Goal: Information Seeking & Learning: Compare options

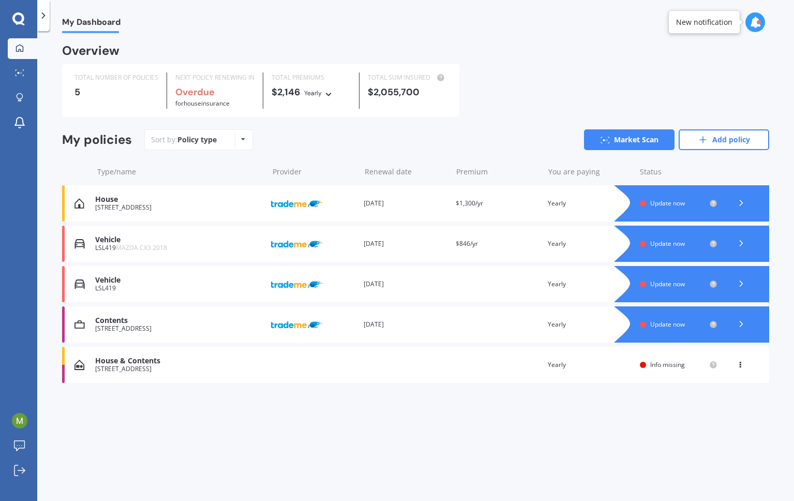
click at [658, 245] on span "Update now" at bounding box center [667, 243] width 35 height 9
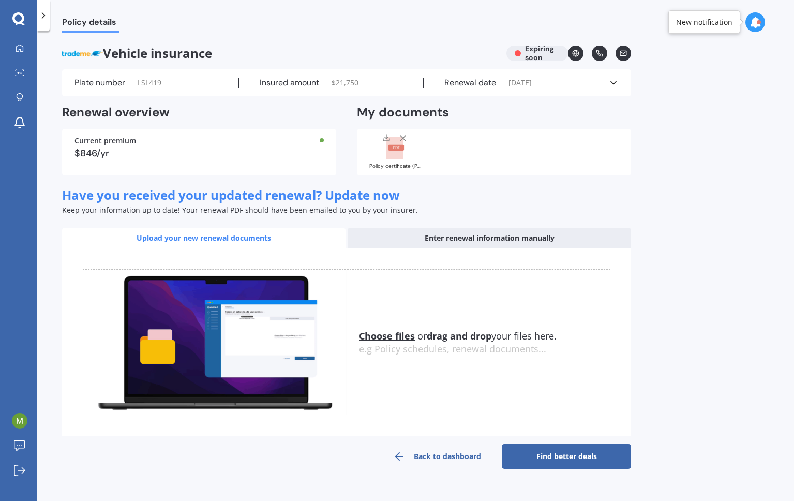
click at [387, 338] on u "Choose files" at bounding box center [387, 335] width 56 height 12
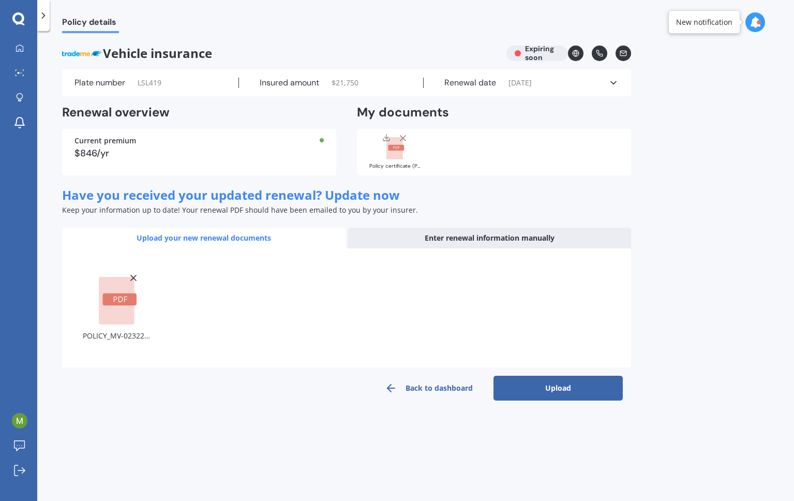
click at [563, 393] on button "Upload" at bounding box center [557, 387] width 129 height 25
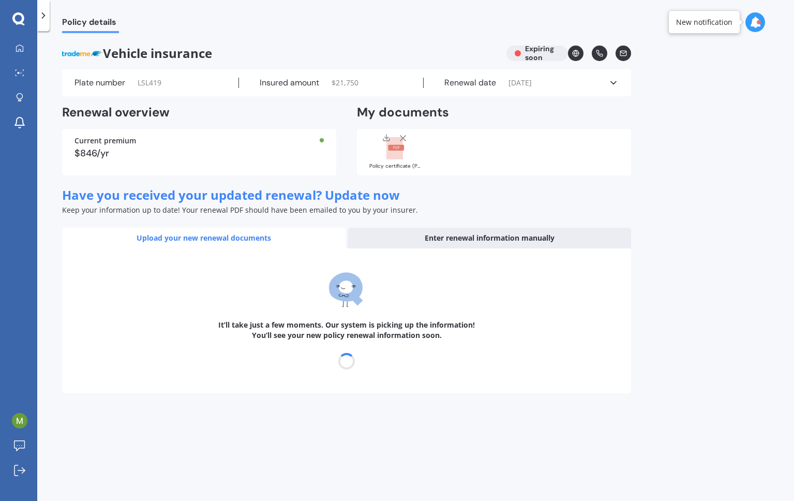
select select "17"
select select "10"
select select "2026"
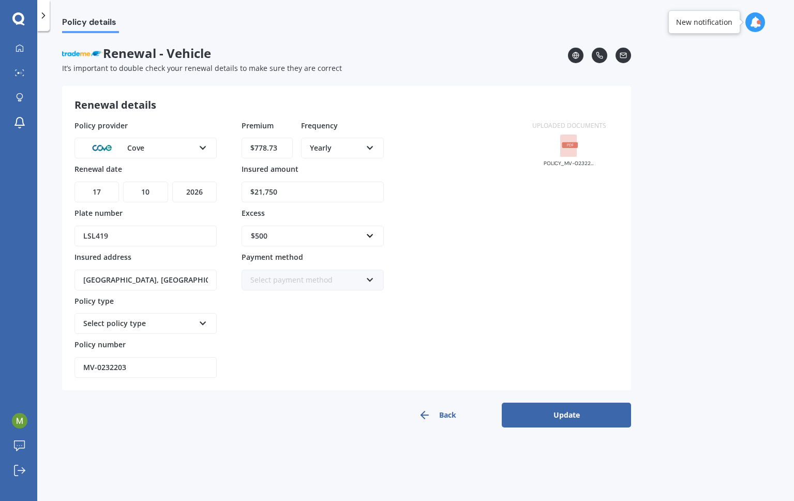
click at [570, 417] on button "Update" at bounding box center [566, 414] width 129 height 25
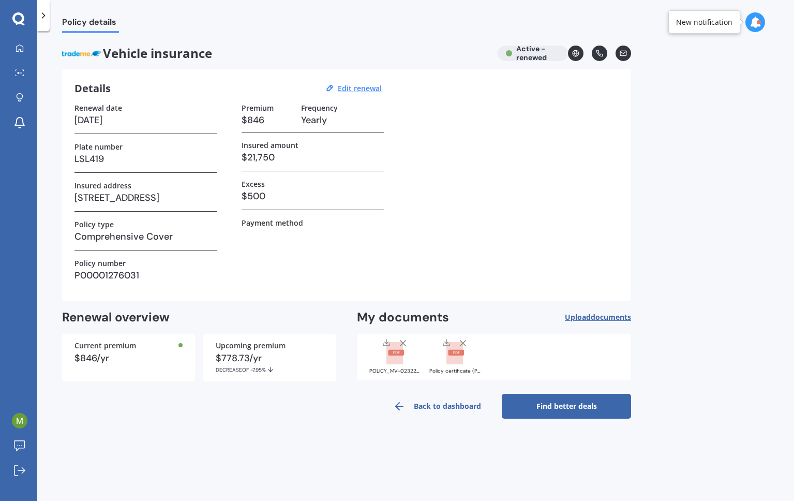
click at [564, 404] on link "Find better deals" at bounding box center [566, 406] width 129 height 25
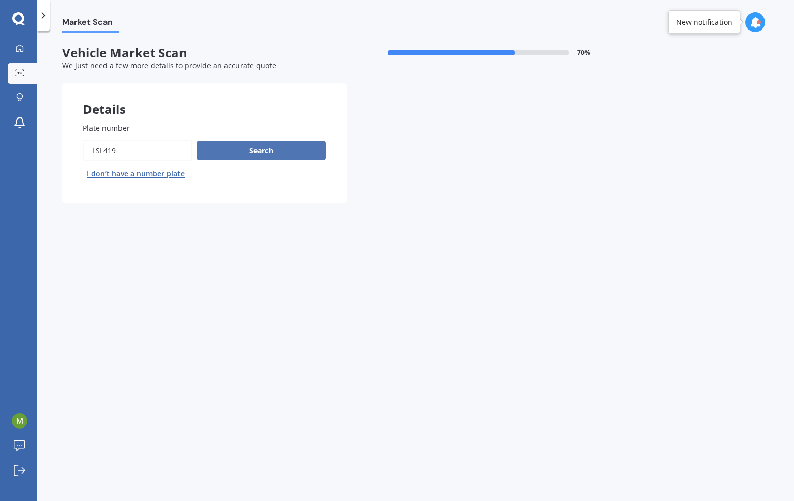
click at [258, 149] on button "Search" at bounding box center [260, 151] width 129 height 20
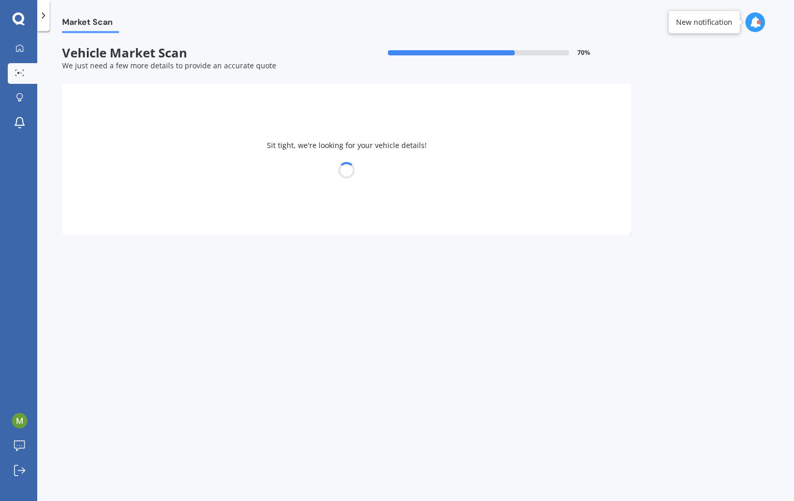
select select "MAZDA"
select select "24"
select select "12"
select select "1965"
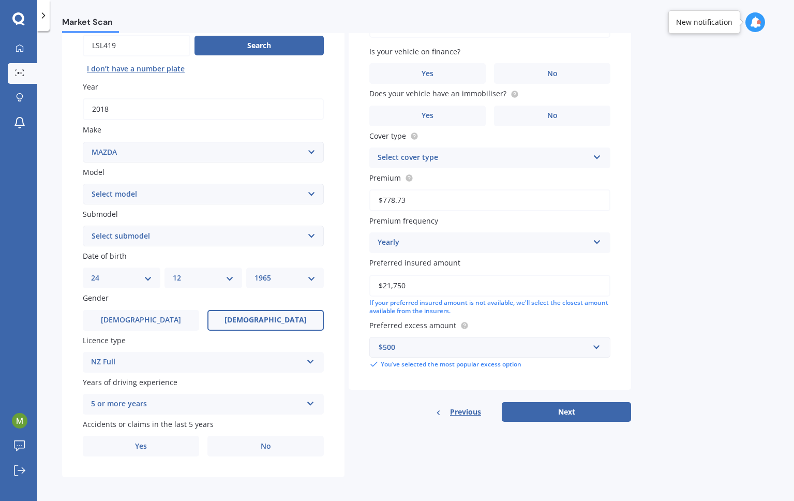
scroll to position [108, 0]
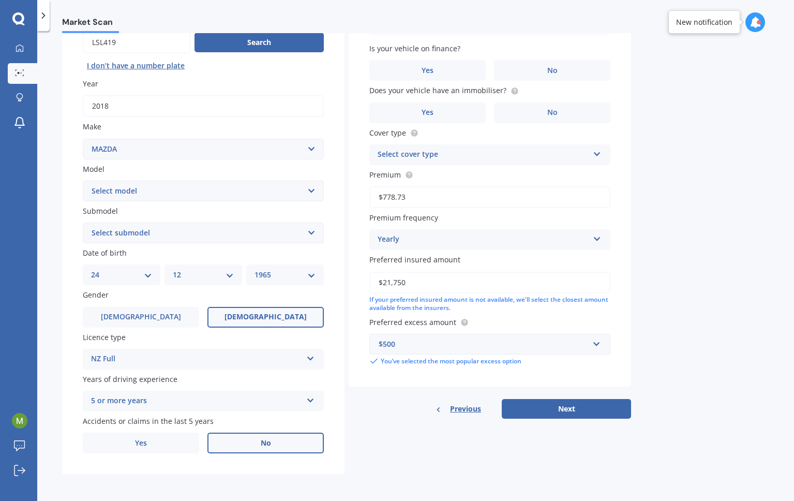
click at [268, 445] on span "No" at bounding box center [266, 443] width 10 height 9
click at [0, 0] on input "No" at bounding box center [0, 0] width 0 height 0
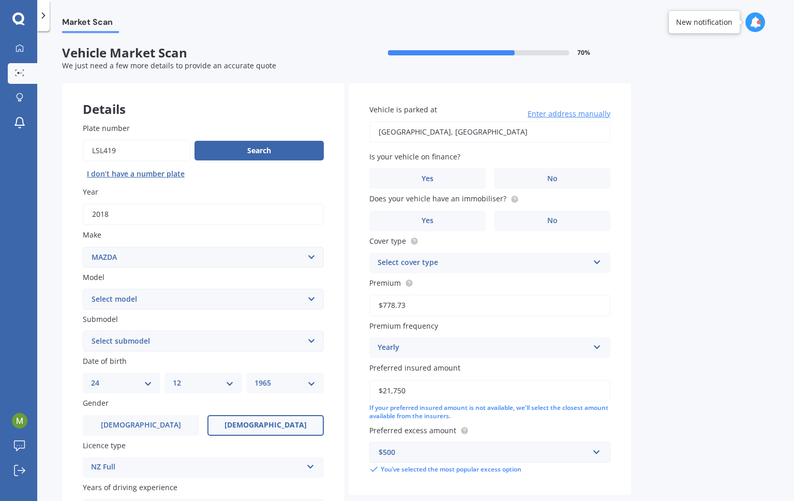
scroll to position [2, 0]
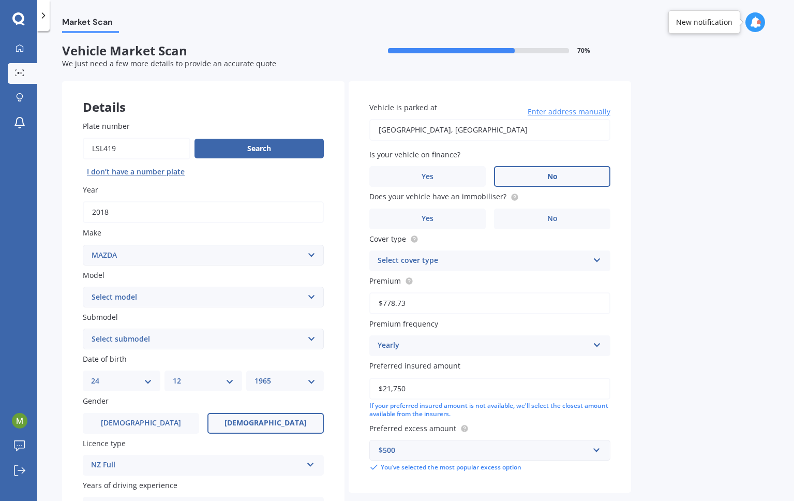
click at [551, 178] on span "No" at bounding box center [552, 176] width 10 height 9
click at [0, 0] on input "No" at bounding box center [0, 0] width 0 height 0
click at [550, 217] on span "No" at bounding box center [552, 218] width 10 height 9
click at [0, 0] on input "No" at bounding box center [0, 0] width 0 height 0
click at [595, 258] on icon at bounding box center [597, 257] width 9 height 7
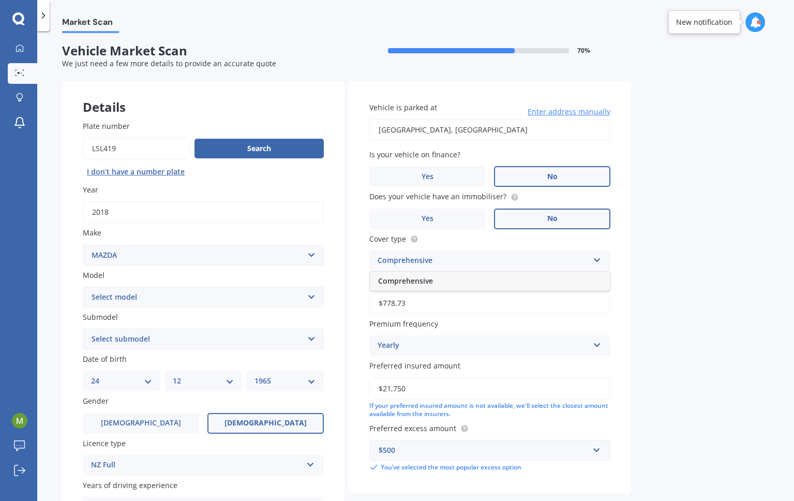
click at [583, 279] on div "Comprehensive" at bounding box center [490, 280] width 240 height 19
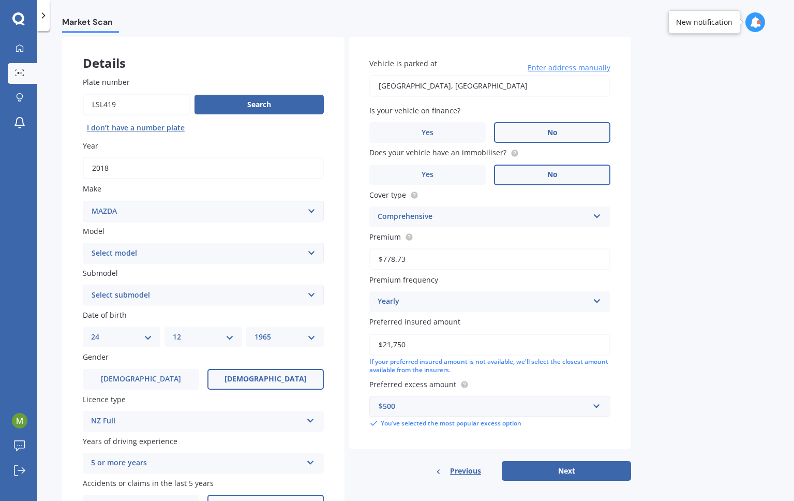
scroll to position [63, 0]
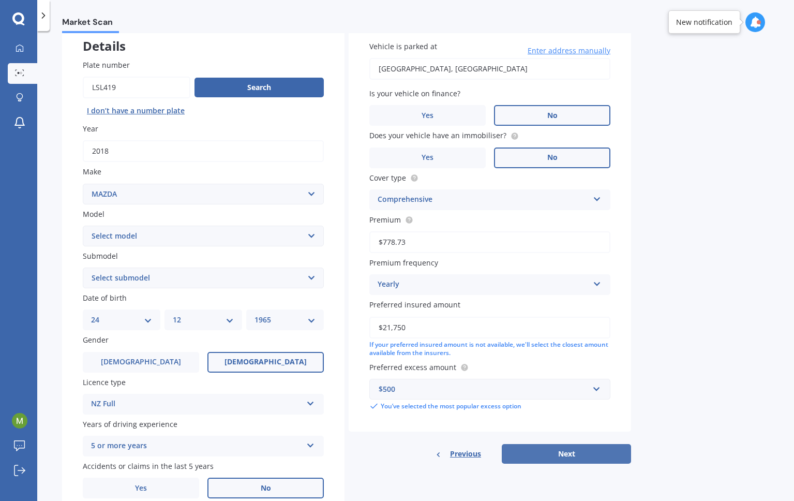
click at [578, 458] on button "Next" at bounding box center [566, 454] width 129 height 20
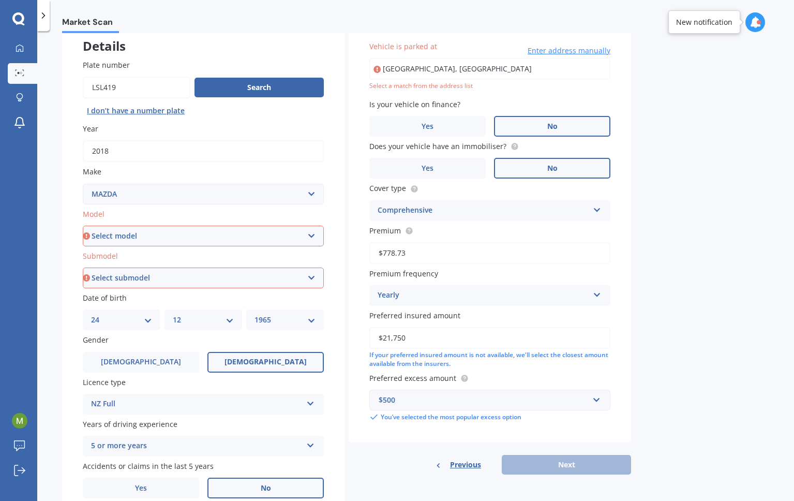
click at [319, 236] on select "Select model 121 2 3 323 323 / Familia 6 626 929 Atenza Autozam Axela AZ3 B2000…" at bounding box center [203, 235] width 241 height 21
select select "CX3"
click at [83, 225] on select "Select model 121 2 3 323 323 / Familia 6 626 929 Atenza Autozam Axela AZ3 B2000…" at bounding box center [203, 235] width 241 height 21
click at [310, 278] on select "Select submodel (All other) AWD 1.5L GSX diesel AWD 1.5L limited diesel AWD 2.0…" at bounding box center [203, 277] width 241 height 21
select select "AWD 2.0L GSX PETROL"
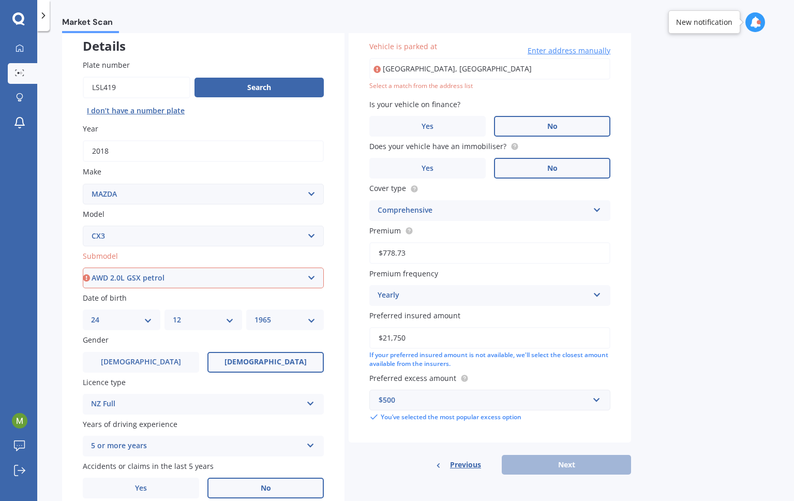
click at [83, 267] on select "Select submodel (All other) AWD 1.5L GSX diesel AWD 1.5L limited diesel AWD 2.0…" at bounding box center [203, 277] width 241 height 21
click at [528, 65] on input "[GEOGRAPHIC_DATA], [GEOGRAPHIC_DATA]" at bounding box center [489, 69] width 241 height 22
drag, startPoint x: 528, startPoint y: 65, endPoint x: 386, endPoint y: 58, distance: 142.9
click at [386, 58] on input "[GEOGRAPHIC_DATA], [GEOGRAPHIC_DATA]" at bounding box center [489, 69] width 241 height 22
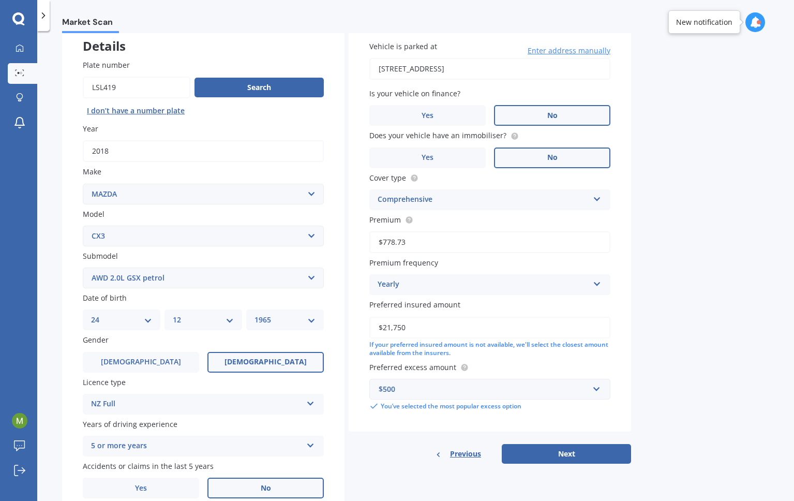
click at [432, 75] on input "[STREET_ADDRESS]" at bounding box center [489, 69] width 241 height 22
drag, startPoint x: 570, startPoint y: 66, endPoint x: 414, endPoint y: 68, distance: 156.2
click at [414, 68] on input "[STREET_ADDRESS]" at bounding box center [489, 69] width 241 height 22
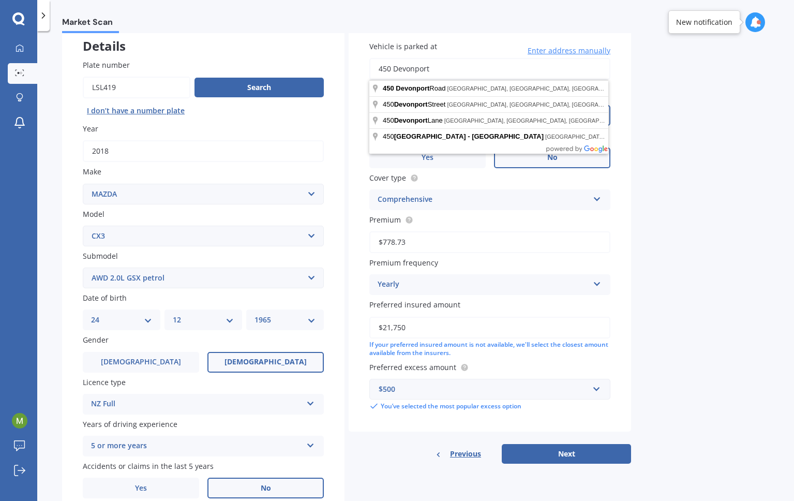
click at [390, 69] on input "450 Devonport" at bounding box center [489, 69] width 241 height 22
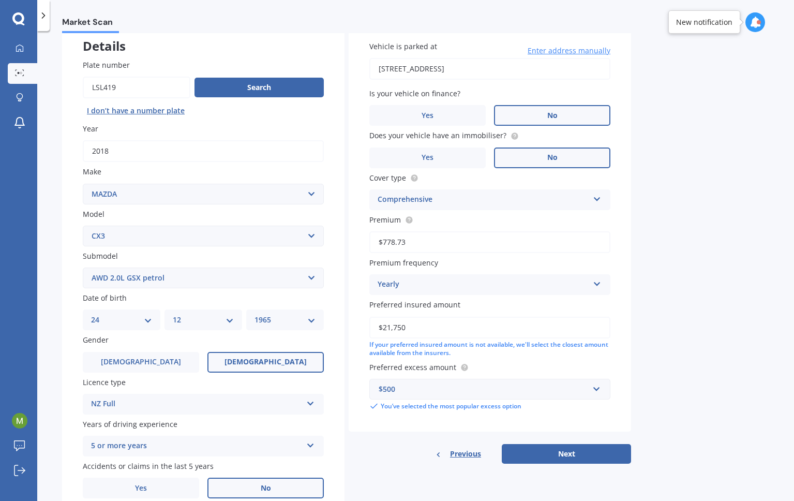
type input "[STREET_ADDRESS]"
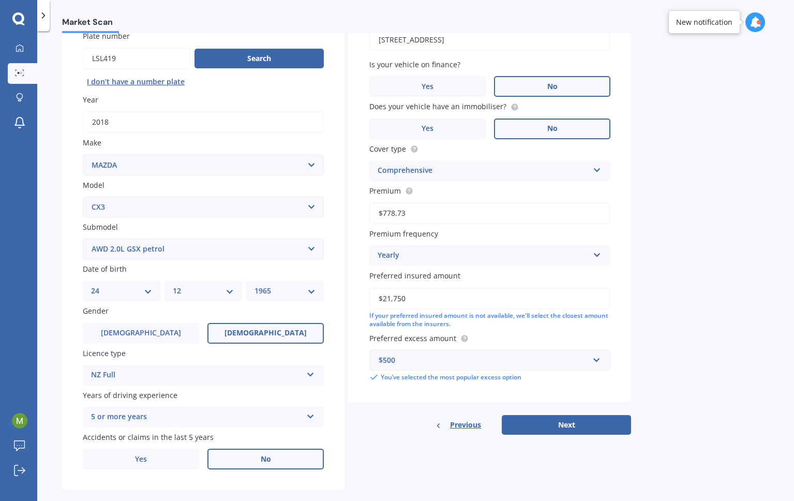
scroll to position [108, 0]
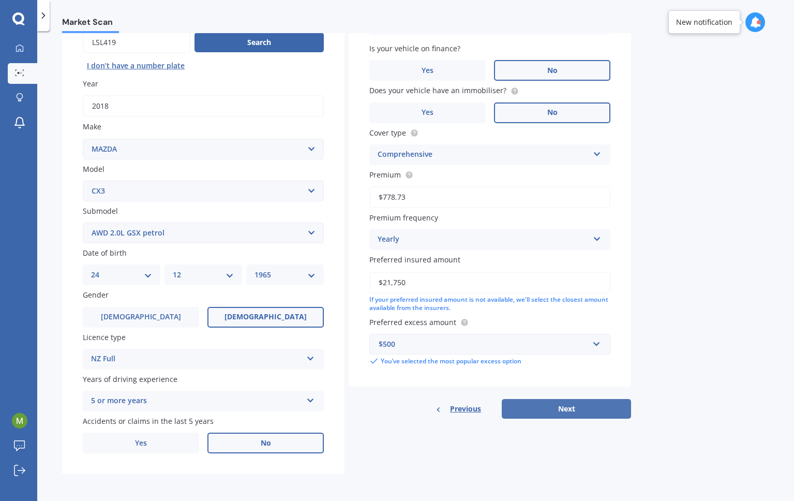
click at [574, 411] on button "Next" at bounding box center [566, 409] width 129 height 20
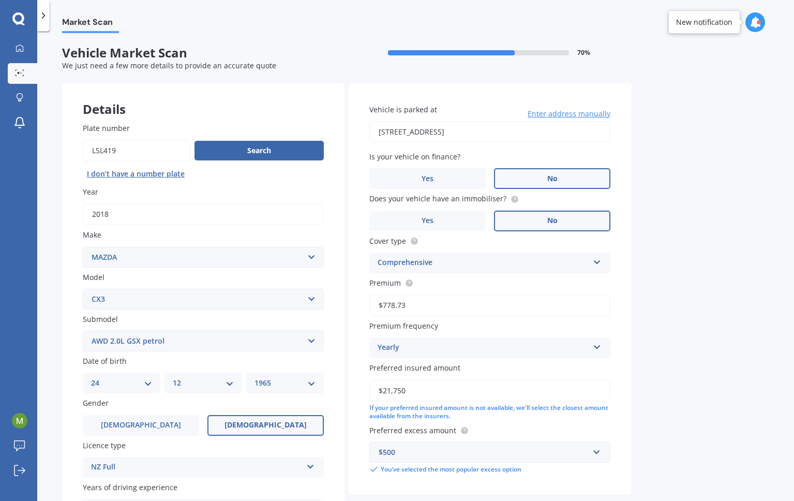
select select "24"
select select "12"
select select "1965"
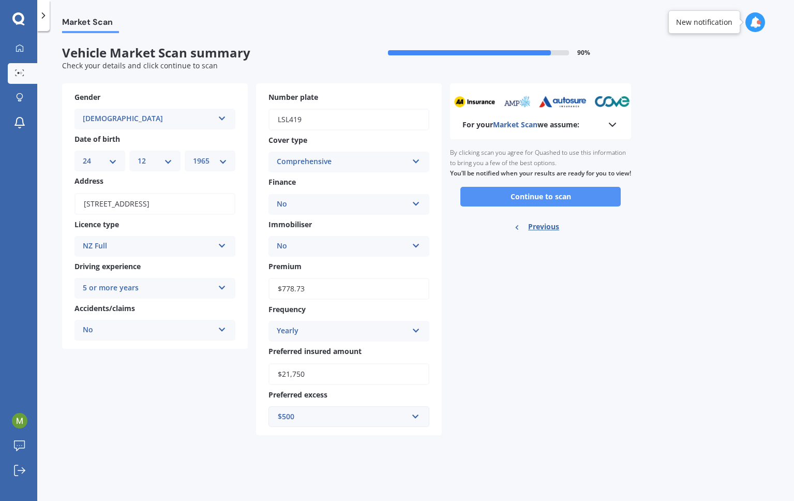
click at [543, 206] on button "Continue to scan" at bounding box center [540, 197] width 160 height 20
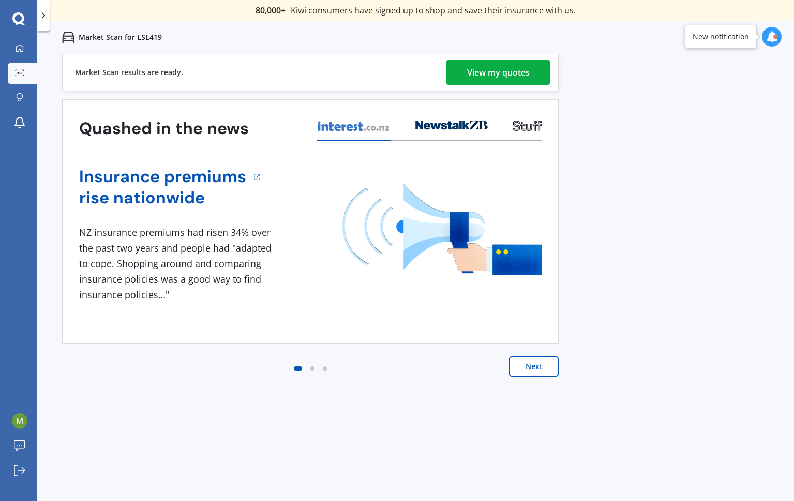
click at [500, 74] on div "View my quotes" at bounding box center [498, 72] width 63 height 25
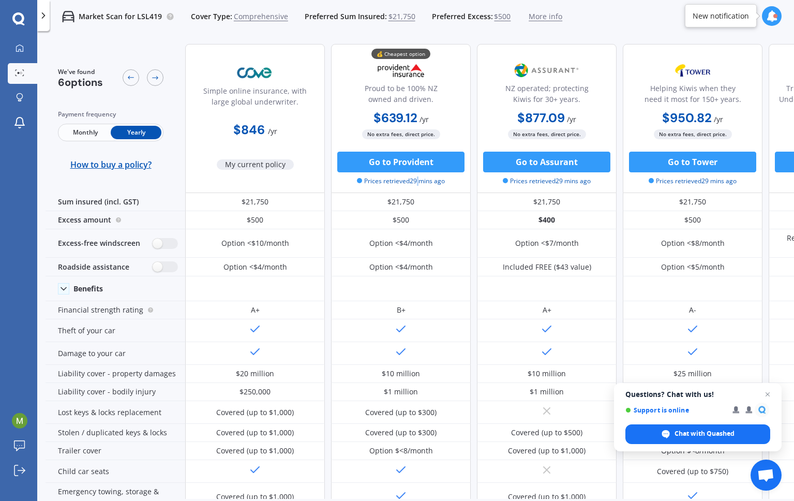
click at [18, 23] on icon at bounding box center [18, 18] width 12 height 12
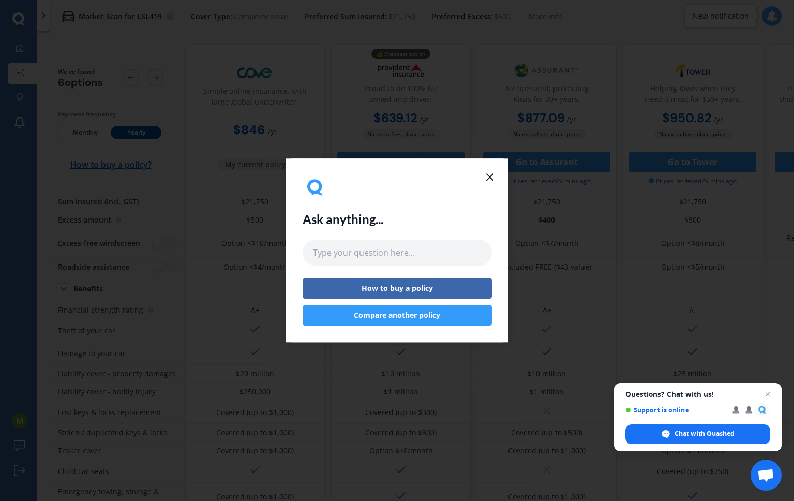
click at [489, 173] on icon at bounding box center [489, 177] width 12 height 12
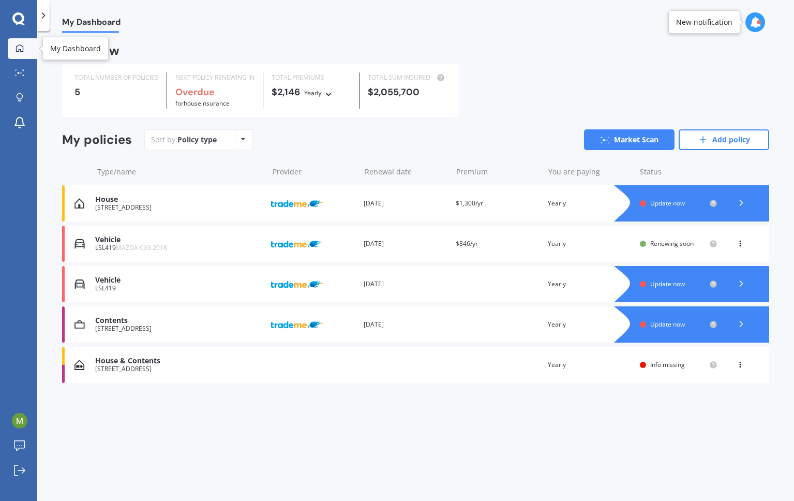
click at [21, 50] on icon at bounding box center [20, 48] width 8 height 8
click at [204, 92] on b "Overdue" at bounding box center [194, 92] width 39 height 12
click at [71, 88] on div "TOTAL NUMBER OF POLICIES 5" at bounding box center [116, 90] width 101 height 36
click at [92, 53] on div "Overview" at bounding box center [90, 51] width 57 height 10
click at [660, 365] on span "Info missing" at bounding box center [667, 364] width 35 height 9
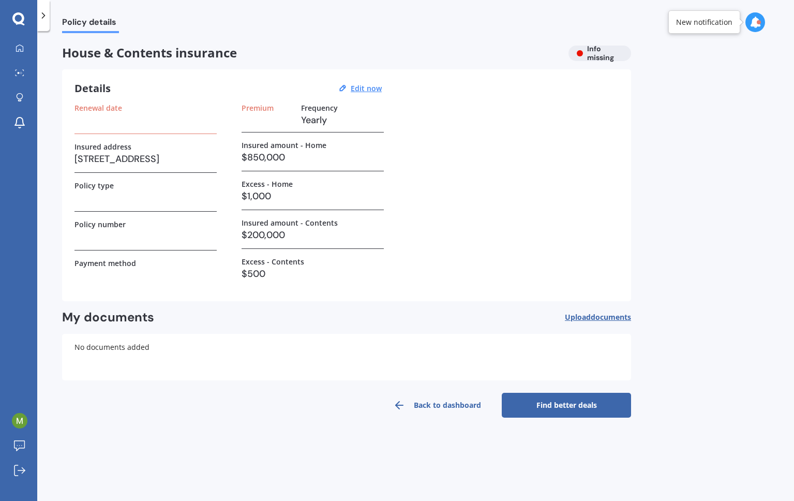
click at [593, 320] on span "documents" at bounding box center [611, 317] width 40 height 10
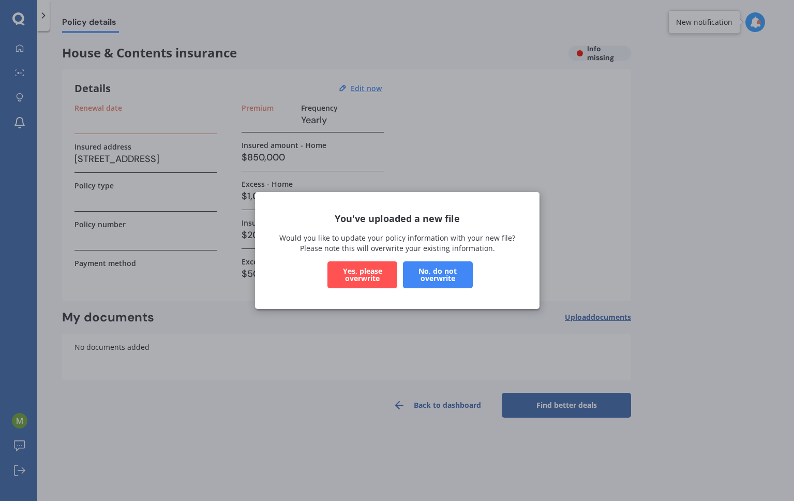
click at [345, 271] on button "Yes, please overwrite" at bounding box center [362, 274] width 70 height 27
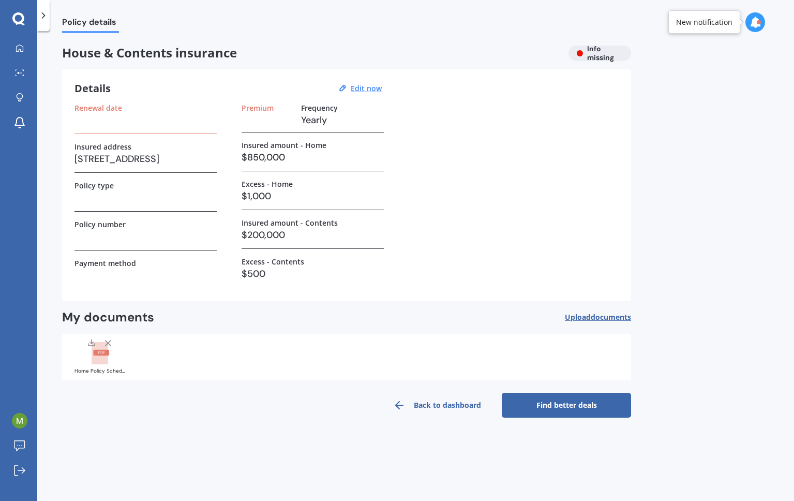
click at [563, 400] on link "Find better deals" at bounding box center [566, 404] width 129 height 25
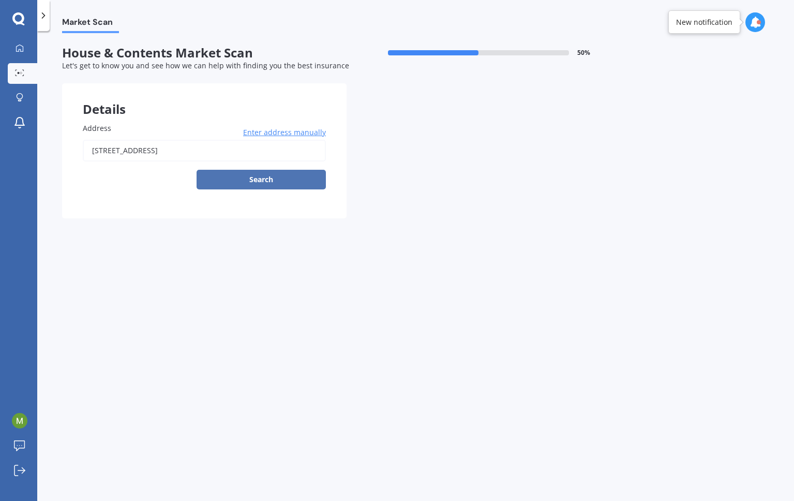
click at [278, 176] on button "Search" at bounding box center [260, 180] width 129 height 20
type input "[STREET_ADDRESS]"
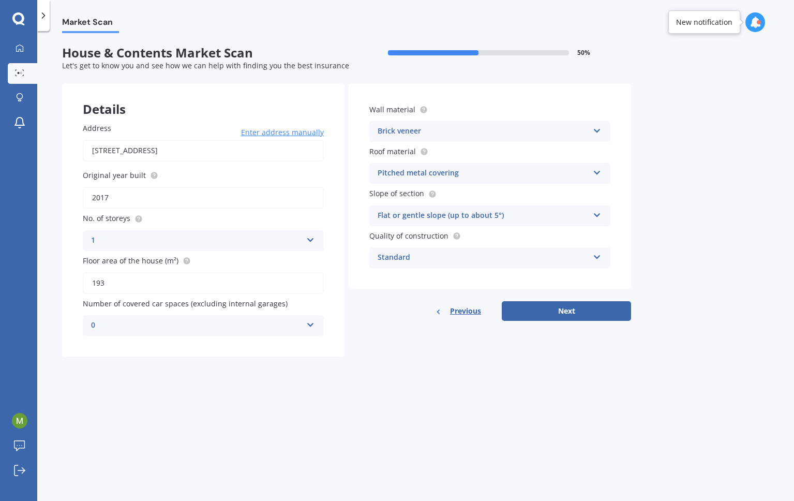
click at [593, 129] on icon at bounding box center [597, 128] width 9 height 7
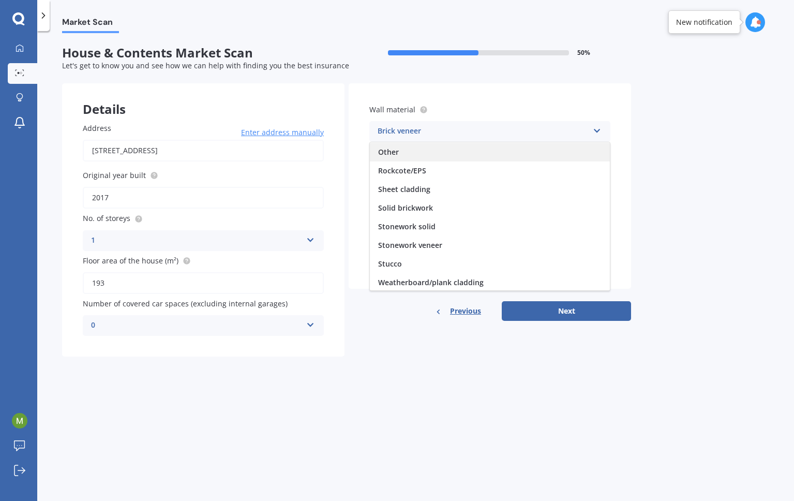
scroll to position [94, 0]
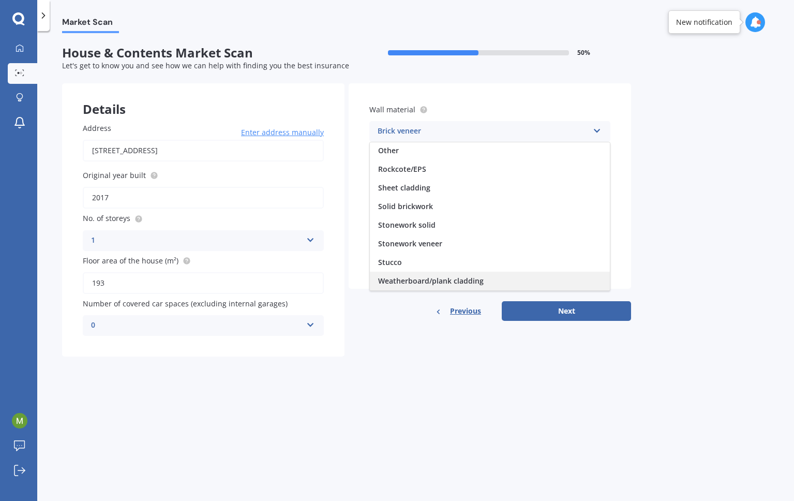
click at [479, 285] on span "Weatherboard/plank cladding" at bounding box center [430, 281] width 105 height 10
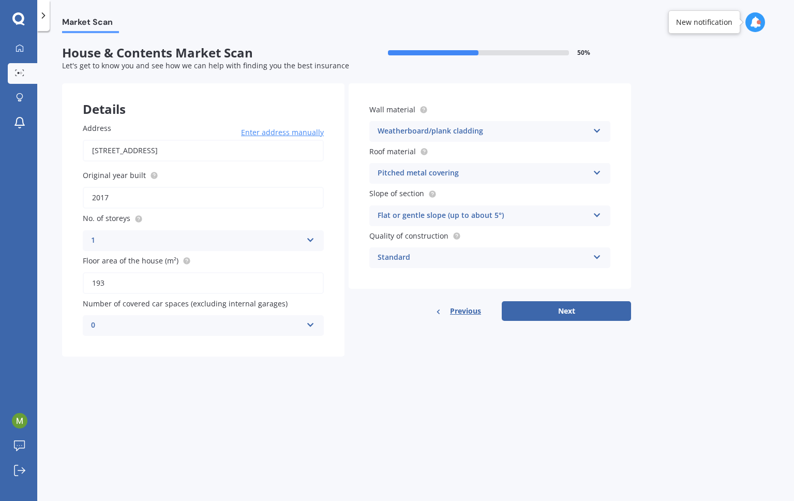
click at [595, 256] on icon at bounding box center [597, 254] width 9 height 7
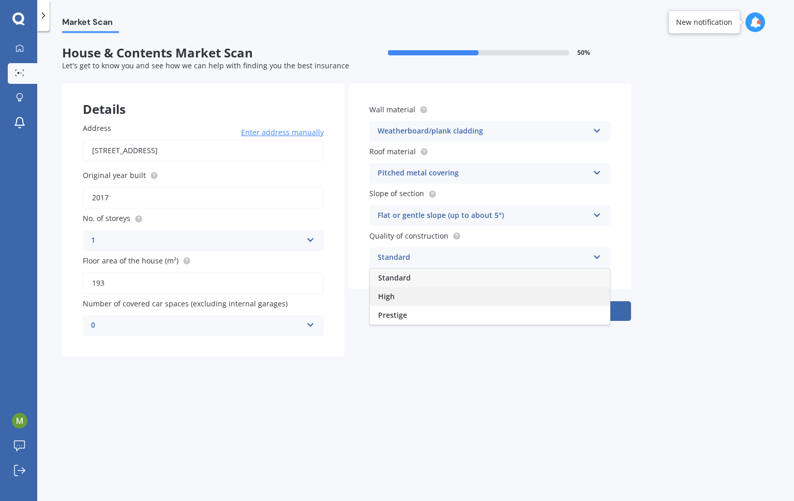
click at [494, 293] on div "High" at bounding box center [490, 296] width 240 height 19
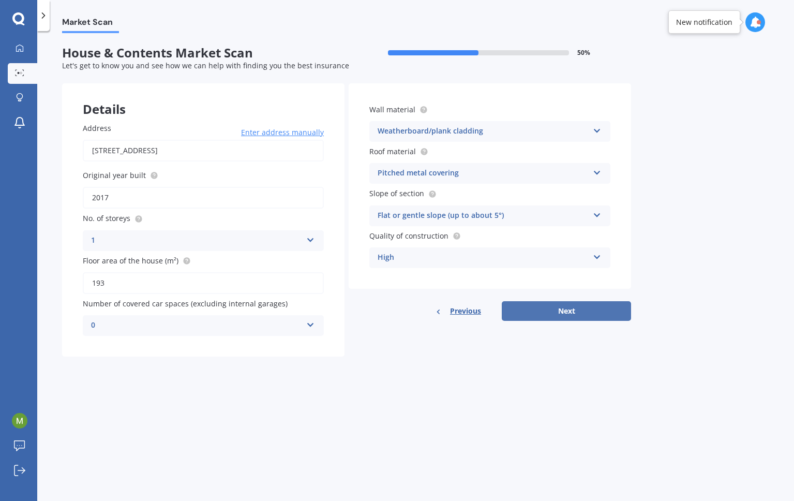
click at [570, 309] on button "Next" at bounding box center [566, 311] width 129 height 20
select select "24"
select select "12"
select select "1965"
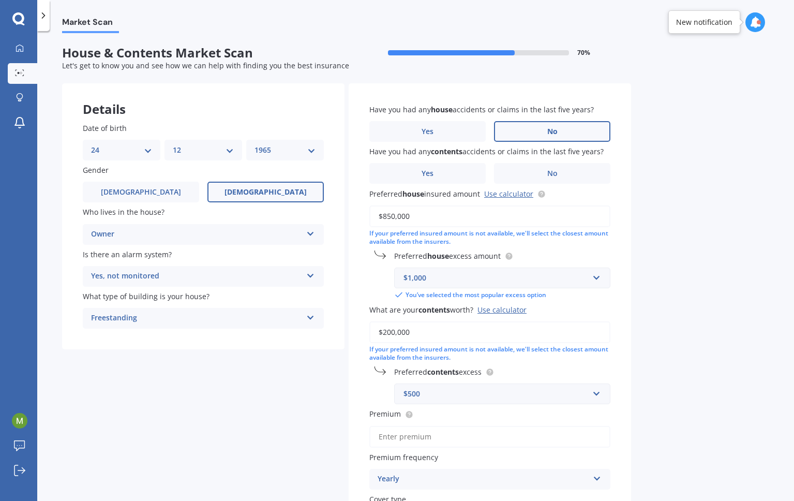
click at [557, 132] on label "No" at bounding box center [552, 131] width 116 height 21
click at [0, 0] on input "No" at bounding box center [0, 0] width 0 height 0
click at [557, 170] on label "No" at bounding box center [552, 173] width 116 height 21
click at [0, 0] on input "No" at bounding box center [0, 0] width 0 height 0
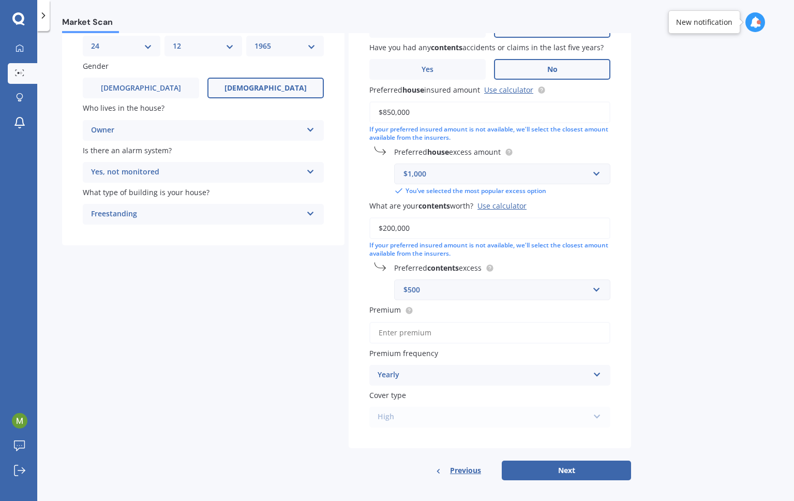
scroll to position [110, 0]
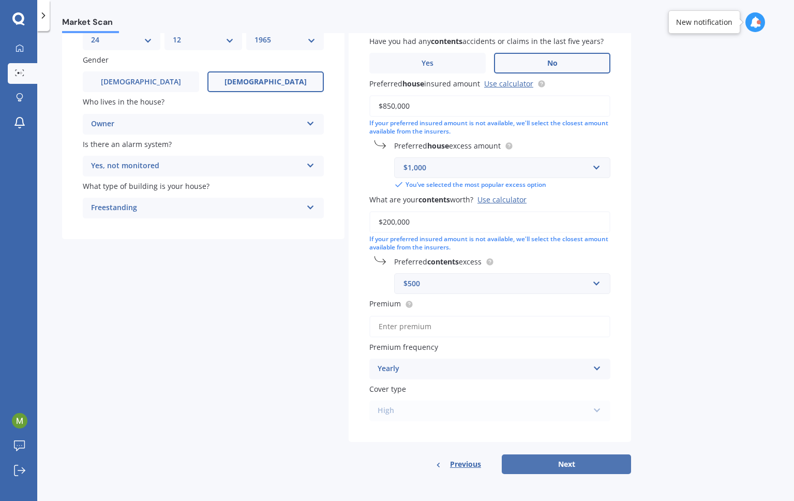
click at [579, 467] on button "Next" at bounding box center [566, 464] width 129 height 20
type input "$2,529.00"
click at [559, 460] on button "Next" at bounding box center [566, 464] width 129 height 20
select select "24"
select select "12"
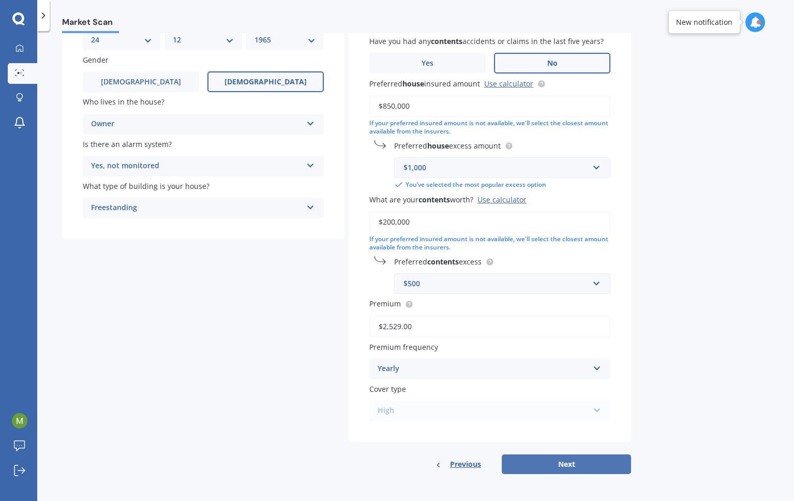
select select "1965"
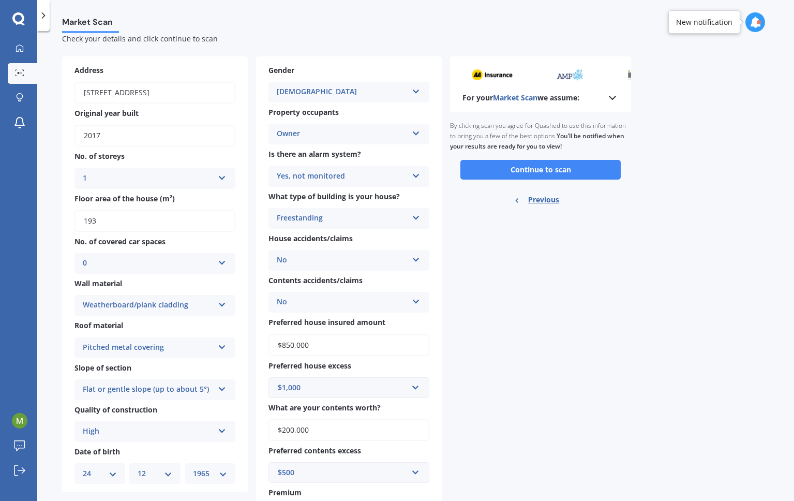
scroll to position [0, 0]
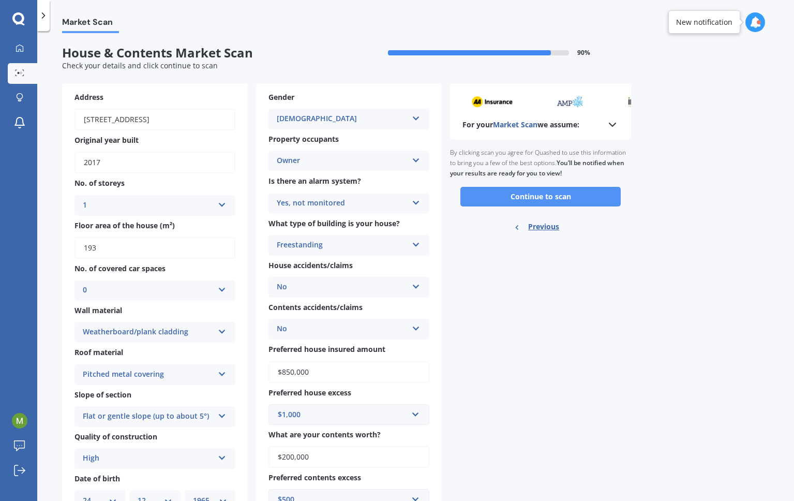
click at [515, 188] on button "Continue to scan" at bounding box center [540, 197] width 160 height 20
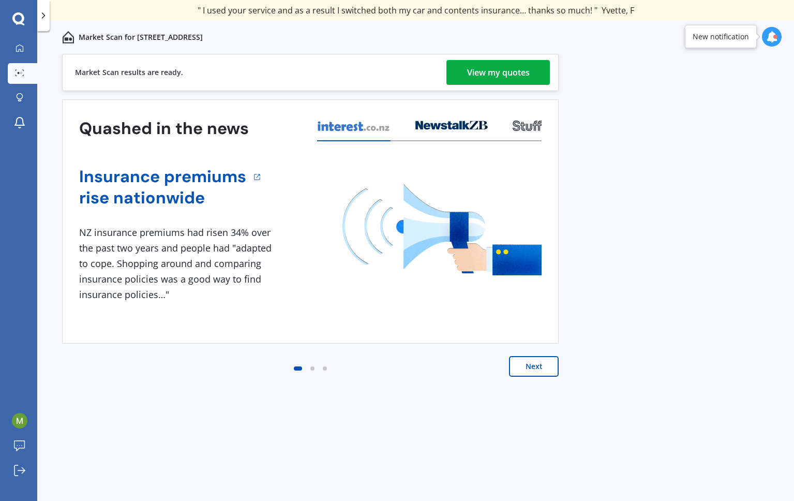
click at [498, 73] on div "View my quotes" at bounding box center [498, 72] width 63 height 25
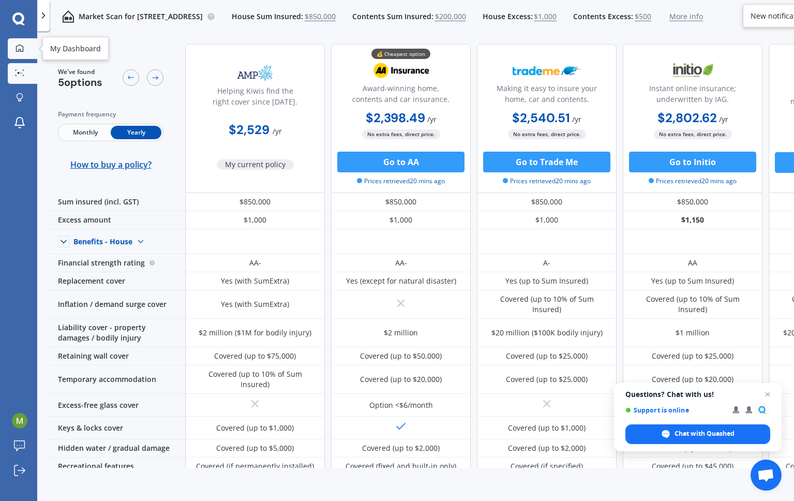
click at [20, 52] on div at bounding box center [20, 48] width 16 height 9
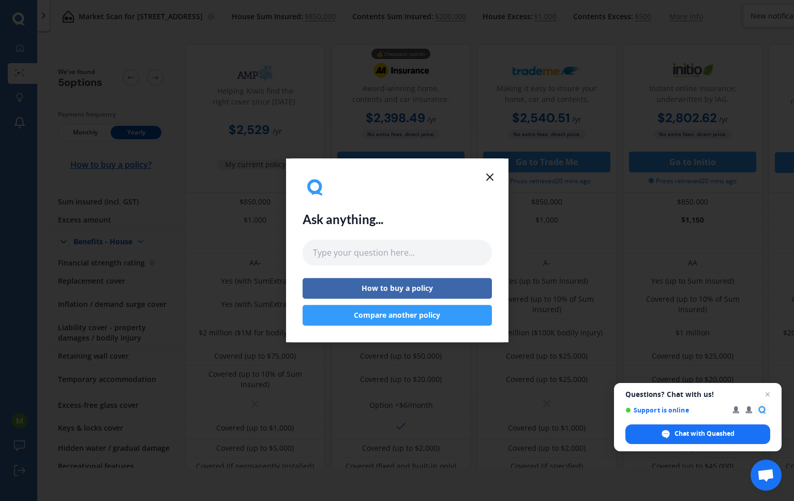
click at [489, 176] on line at bounding box center [490, 177] width 6 height 6
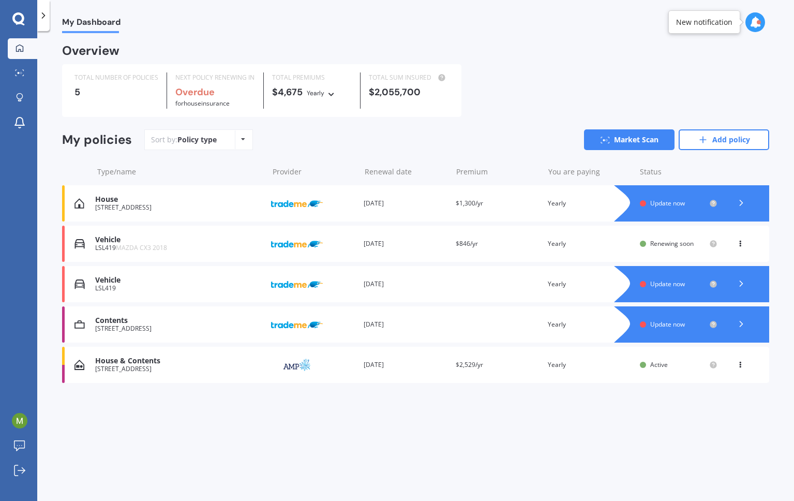
click at [739, 284] on icon at bounding box center [741, 283] width 10 height 10
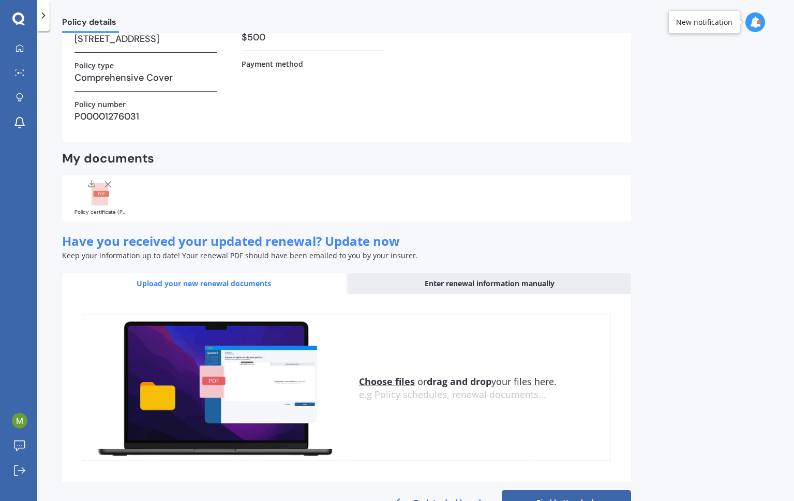
scroll to position [191, 0]
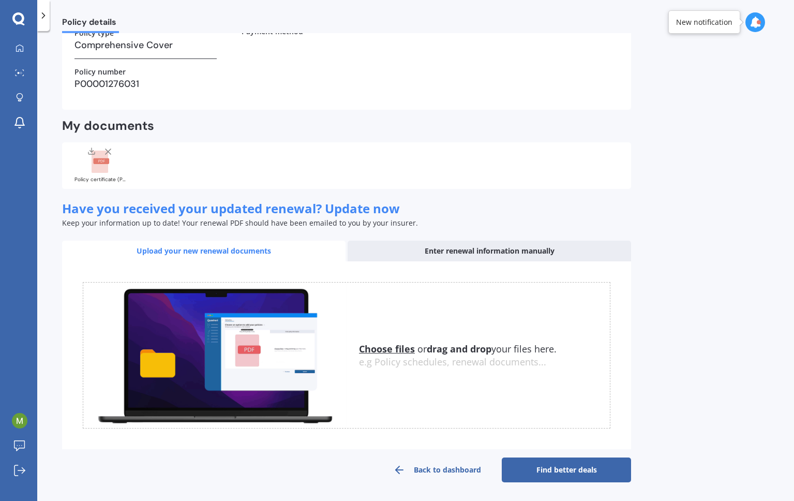
click at [427, 468] on link "Back to dashboard" at bounding box center [436, 469] width 129 height 25
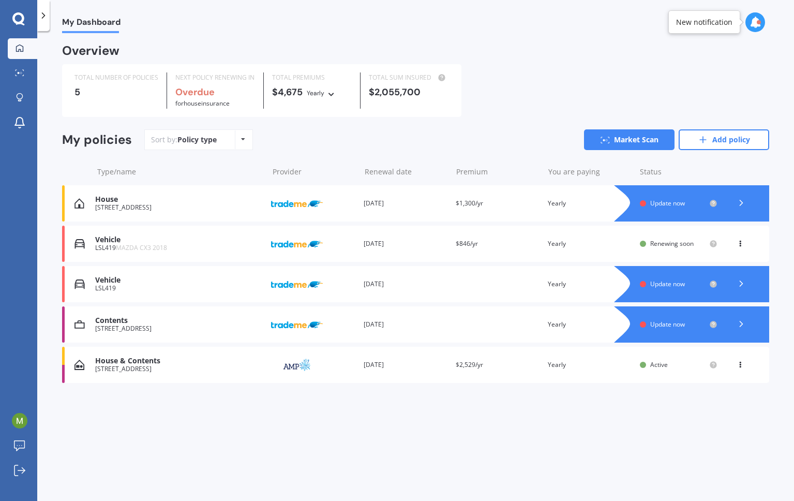
click at [87, 282] on div "Vehicle LSL419 Provider Renewal date [DATE] Premium You are paying Yearly Statu…" at bounding box center [415, 284] width 707 height 36
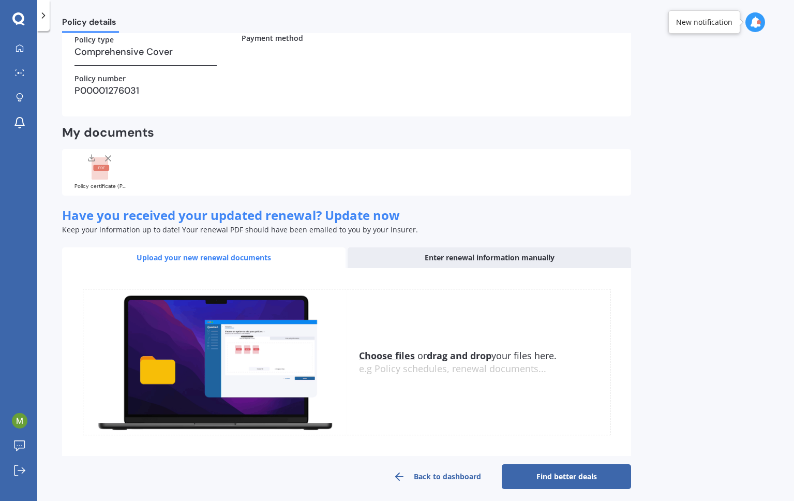
scroll to position [191, 0]
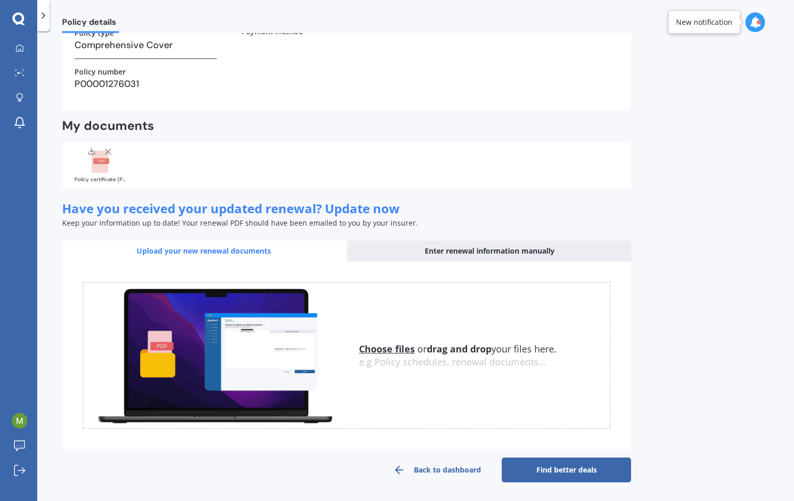
click at [435, 468] on link "Back to dashboard" at bounding box center [436, 469] width 129 height 25
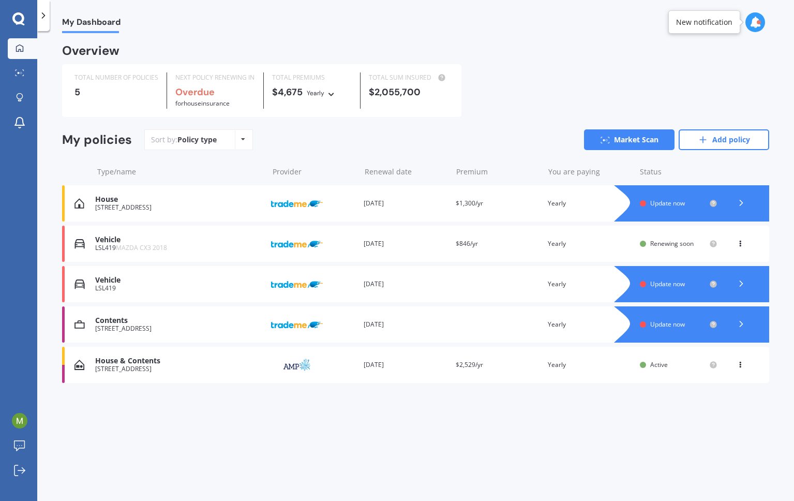
click at [675, 284] on span "Update now" at bounding box center [667, 283] width 35 height 9
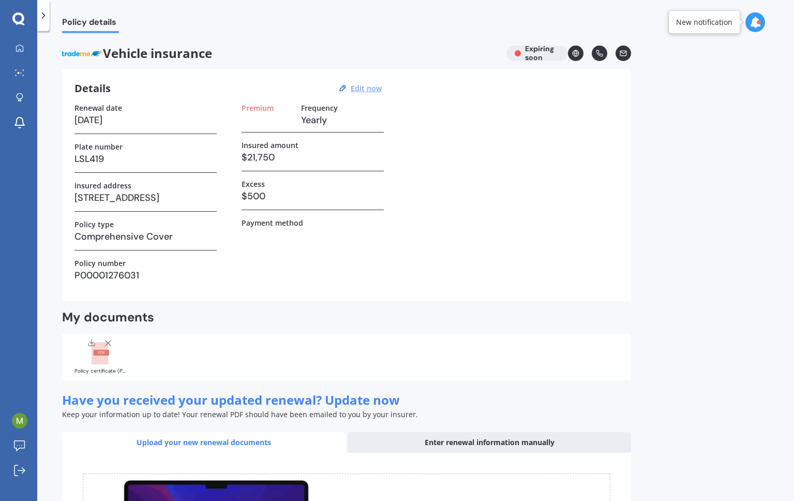
click at [360, 91] on u "Edit now" at bounding box center [366, 88] width 31 height 10
select select "16"
select select "10"
select select "2025"
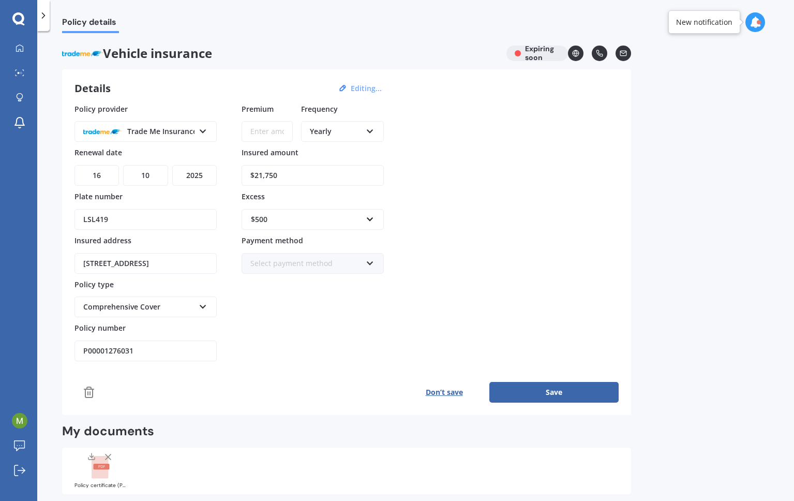
click at [437, 394] on button "Don’t save" at bounding box center [444, 392] width 90 height 21
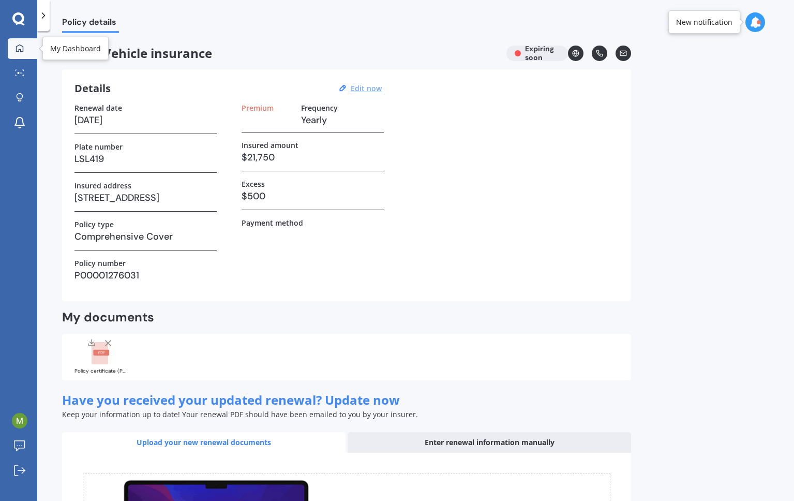
click at [15, 56] on link "My Dashboard" at bounding box center [22, 48] width 29 height 21
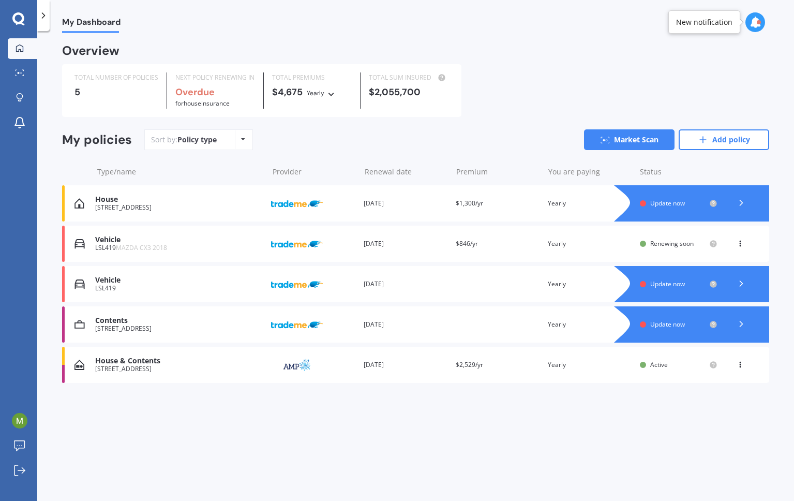
click at [739, 285] on icon at bounding box center [741, 283] width 10 height 10
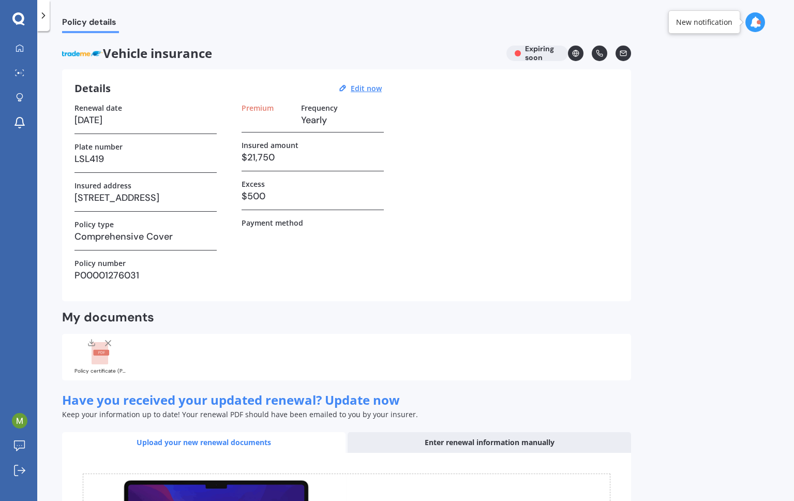
click at [19, 19] on icon at bounding box center [18, 18] width 12 height 13
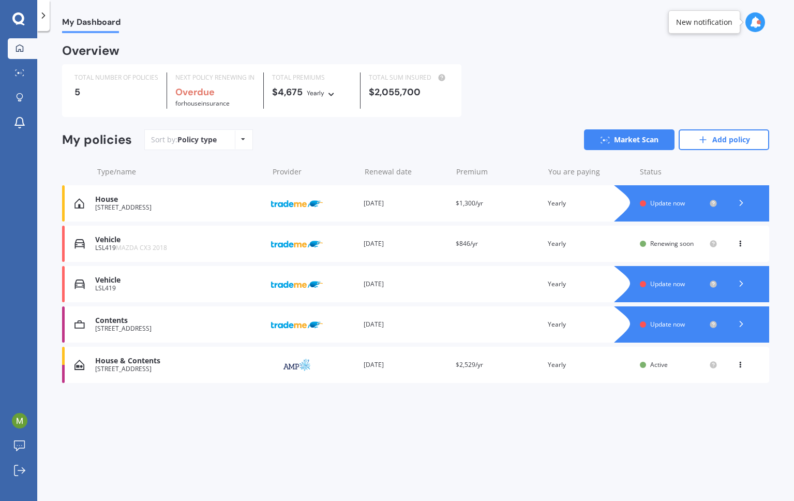
click at [19, 19] on icon at bounding box center [18, 18] width 12 height 13
click at [21, 23] on icon at bounding box center [18, 18] width 12 height 13
click at [45, 19] on icon at bounding box center [43, 15] width 10 height 10
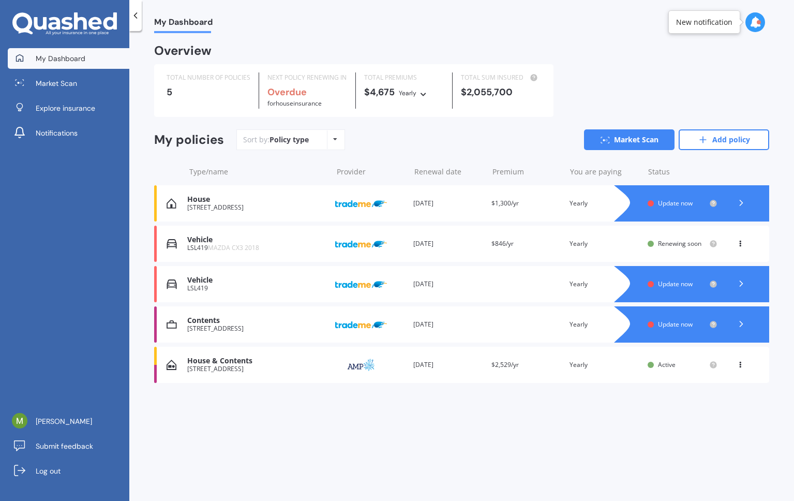
click at [306, 46] on div "Overview" at bounding box center [461, 55] width 615 height 19
click at [132, 23] on div at bounding box center [135, 15] width 12 height 31
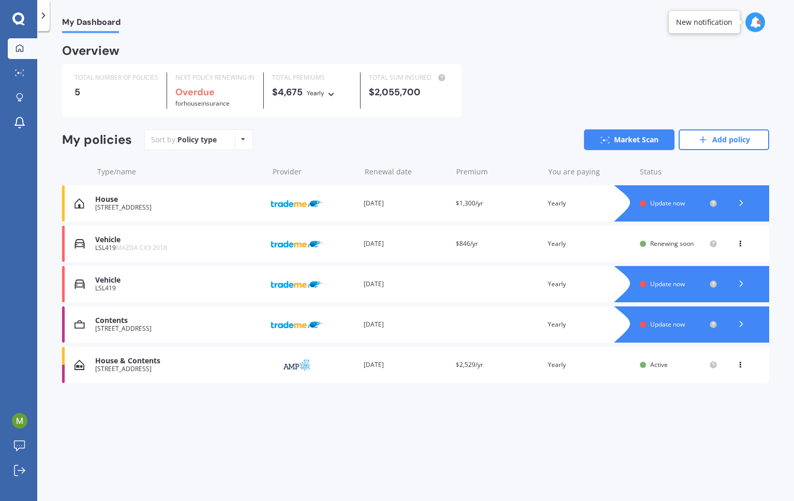
click at [753, 24] on icon at bounding box center [754, 22] width 11 height 11
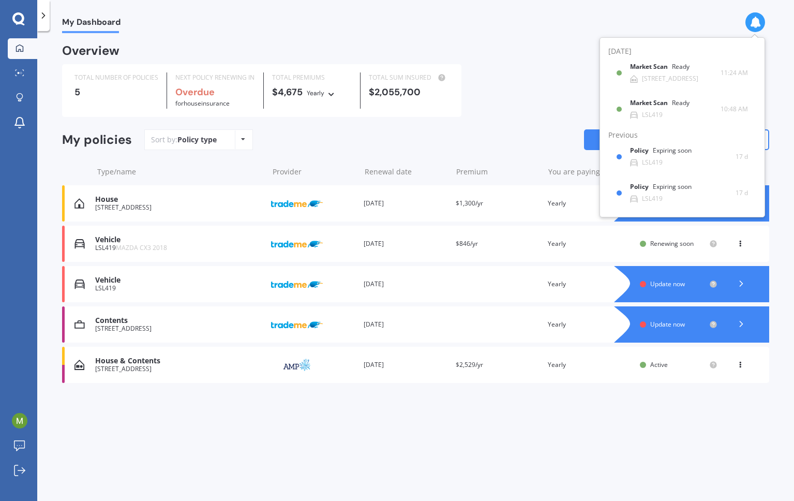
click at [506, 38] on div "My Dashboard Overview TOTAL NUMBER OF POLICIES 5 NEXT POLICY RENEWING IN Overdu…" at bounding box center [415, 268] width 757 height 470
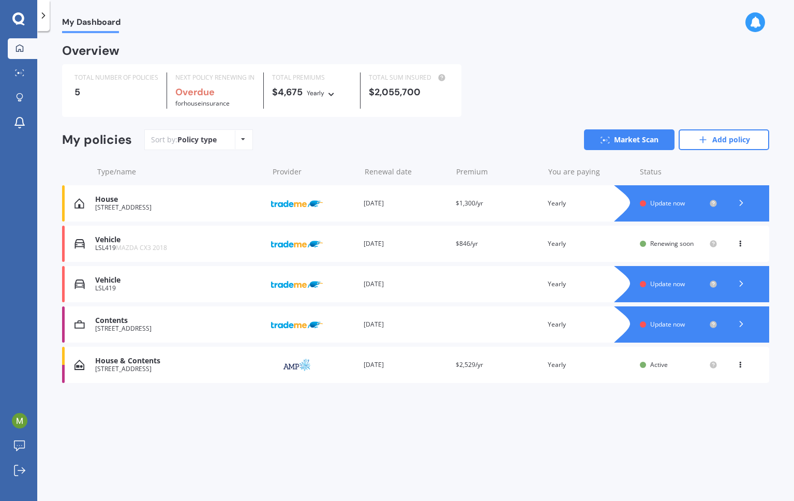
click at [74, 245] on img at bounding box center [79, 243] width 10 height 10
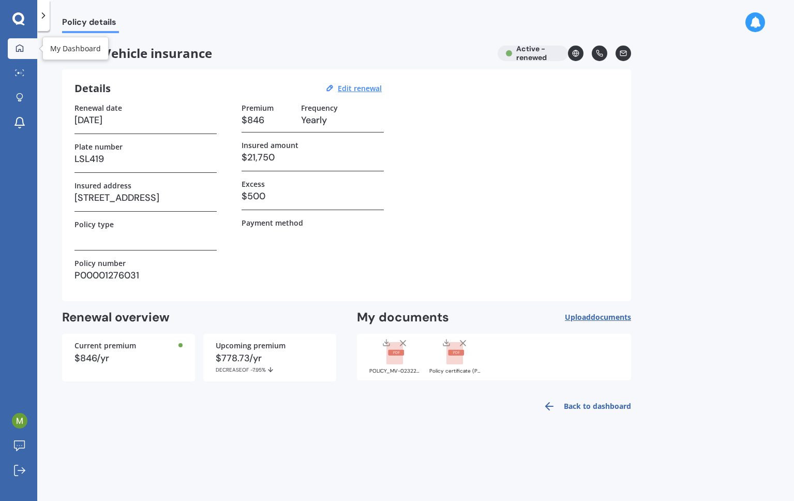
click at [25, 47] on div at bounding box center [20, 48] width 16 height 9
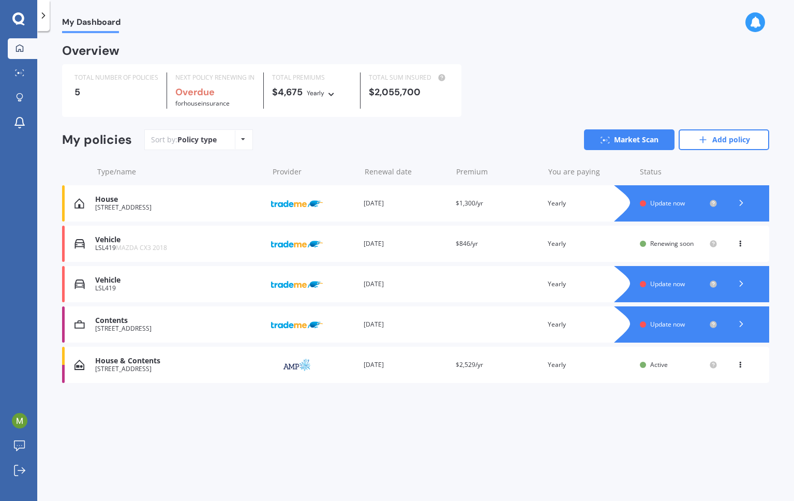
click at [401, 368] on div "Renewal date [DATE]" at bounding box center [406, 364] width 84 height 10
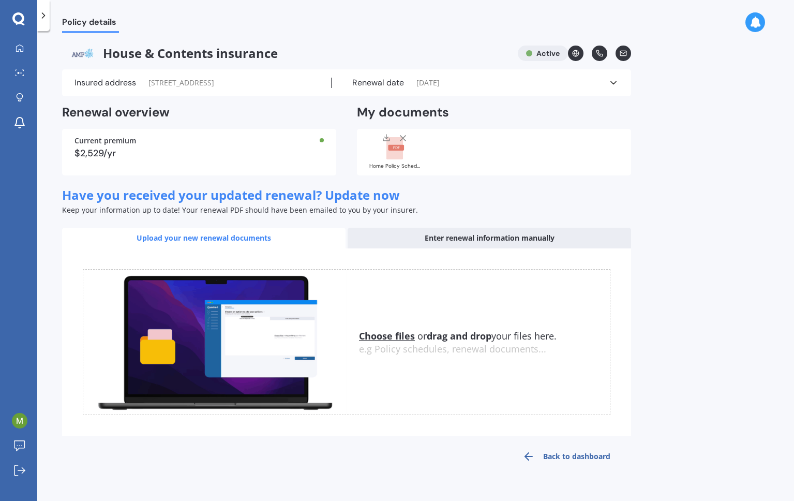
click at [754, 26] on icon at bounding box center [754, 22] width 11 height 11
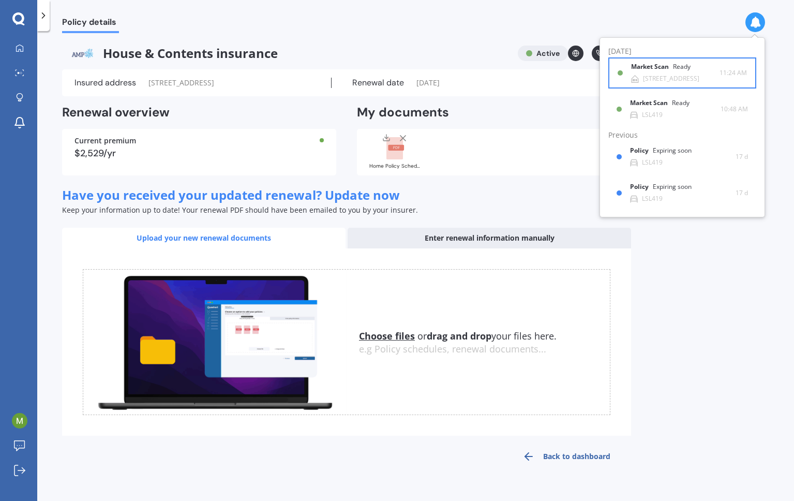
click at [687, 72] on div "Market Scan Ready" at bounding box center [667, 68] width 72 height 11
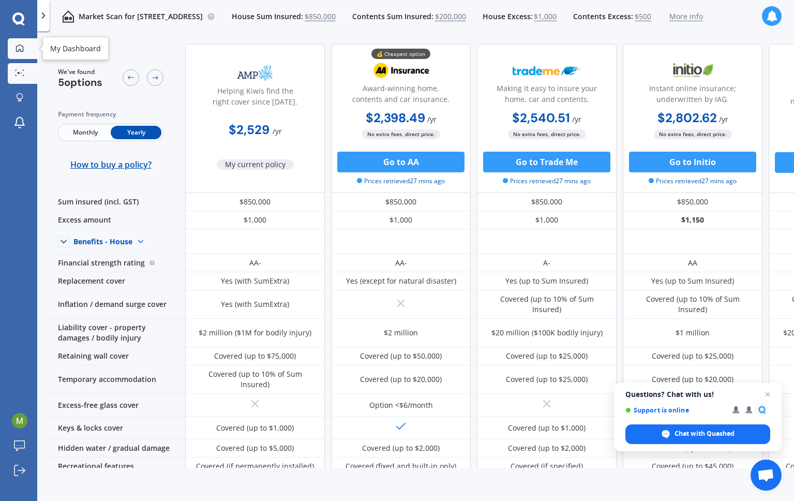
click at [8, 53] on link "My Dashboard" at bounding box center [22, 48] width 29 height 21
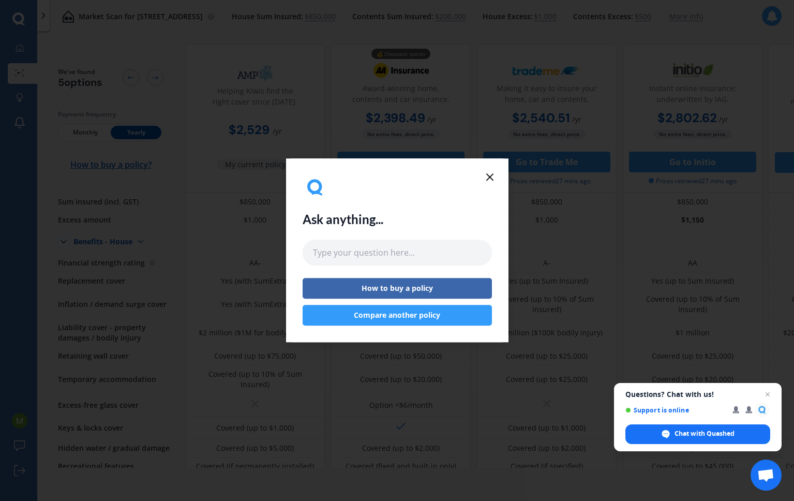
click at [491, 173] on icon at bounding box center [489, 177] width 12 height 12
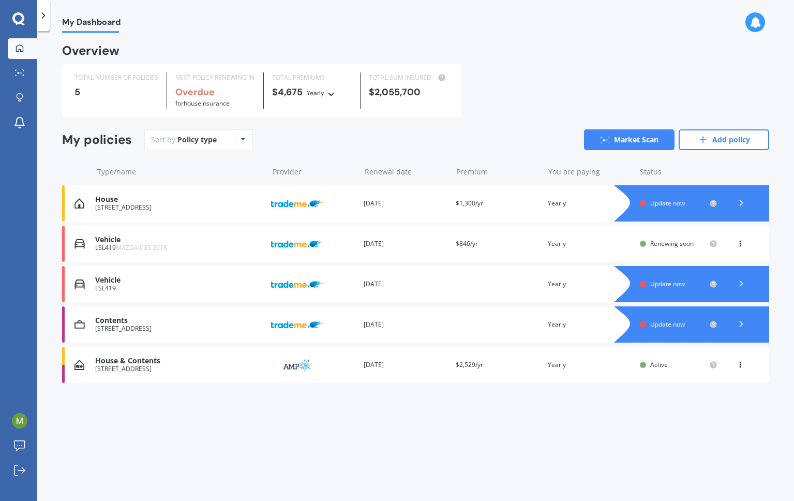
click at [751, 23] on icon at bounding box center [754, 22] width 11 height 11
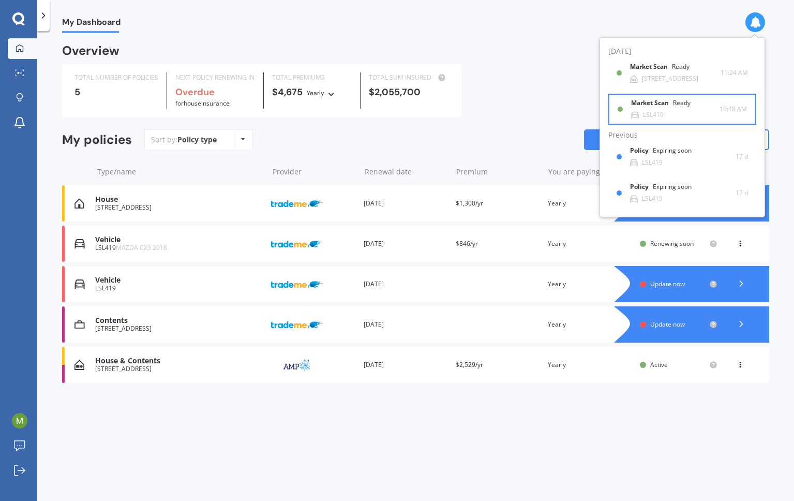
click at [670, 103] on b "Market Scan" at bounding box center [652, 102] width 42 height 7
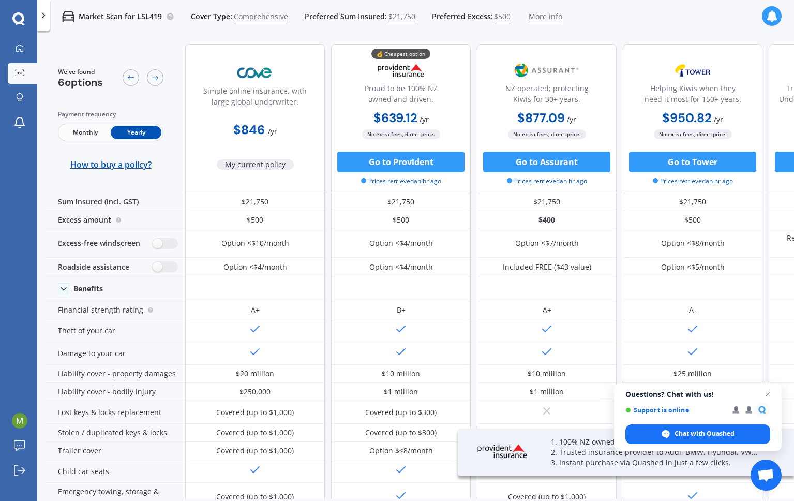
click at [770, 17] on icon at bounding box center [771, 15] width 11 height 11
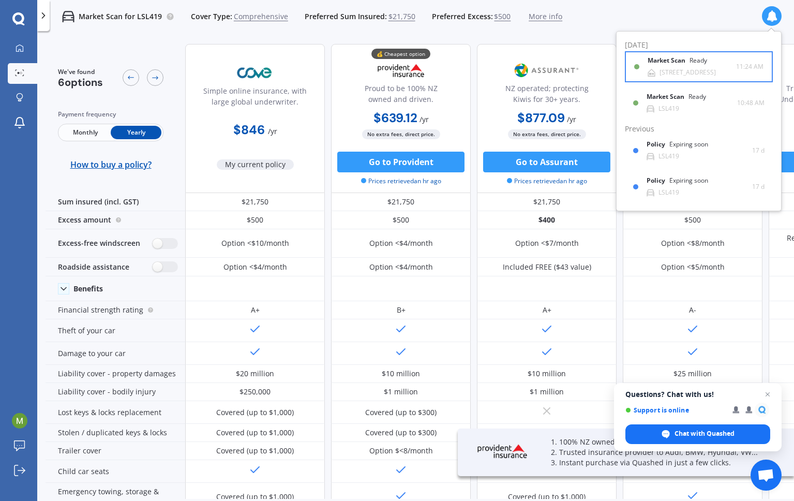
click at [684, 65] on div "Market Scan Ready" at bounding box center [683, 62] width 72 height 11
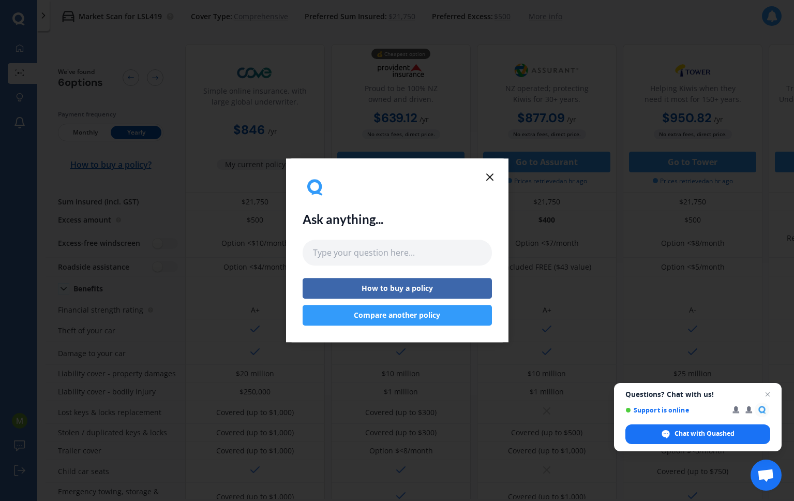
click at [491, 175] on line at bounding box center [490, 177] width 6 height 6
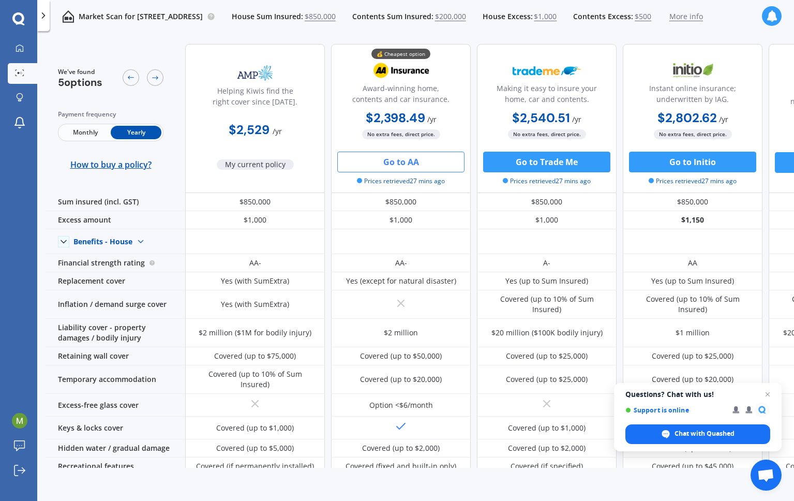
click at [403, 160] on button "Go to AA" at bounding box center [400, 162] width 127 height 21
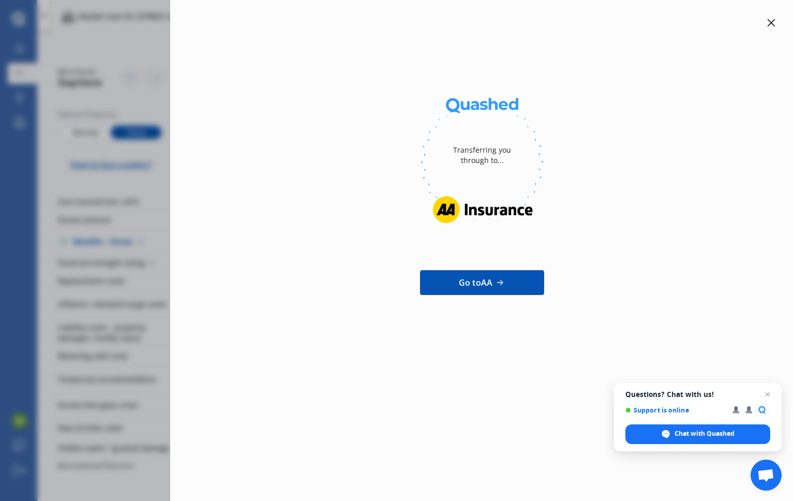
click at [770, 24] on icon at bounding box center [771, 23] width 8 height 8
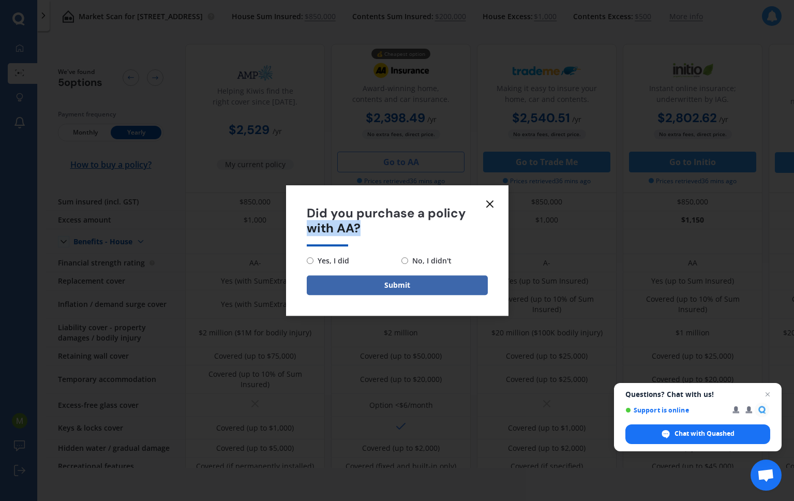
drag, startPoint x: 461, startPoint y: 226, endPoint x: 439, endPoint y: 241, distance: 26.8
click at [441, 240] on div "Did you purchase a policy with AA?" at bounding box center [397, 226] width 181 height 40
click at [403, 260] on input "No, I didn't" at bounding box center [404, 260] width 7 height 7
radio input "true"
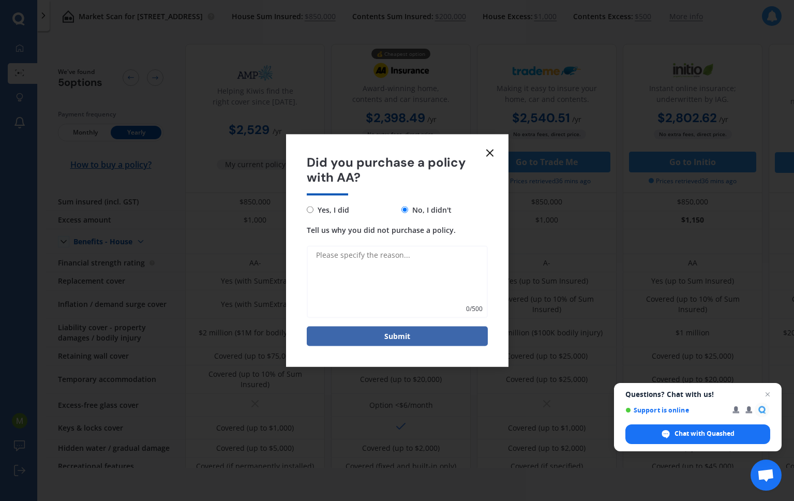
click at [490, 150] on icon at bounding box center [489, 153] width 12 height 12
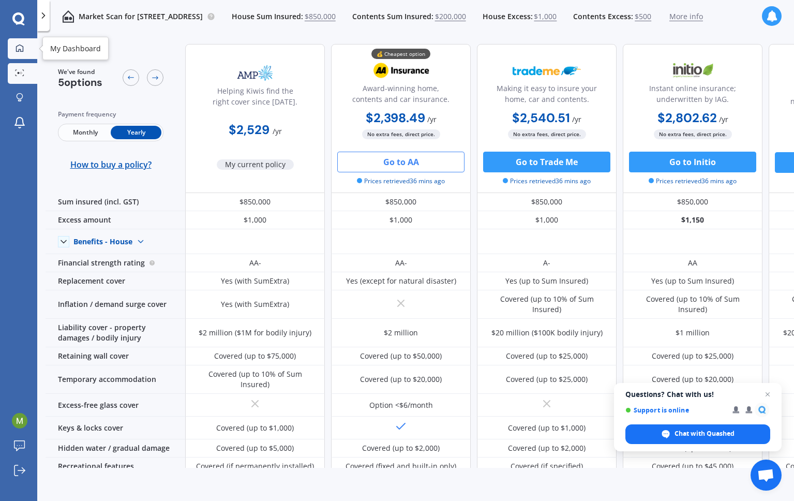
click at [15, 52] on div at bounding box center [20, 48] width 16 height 9
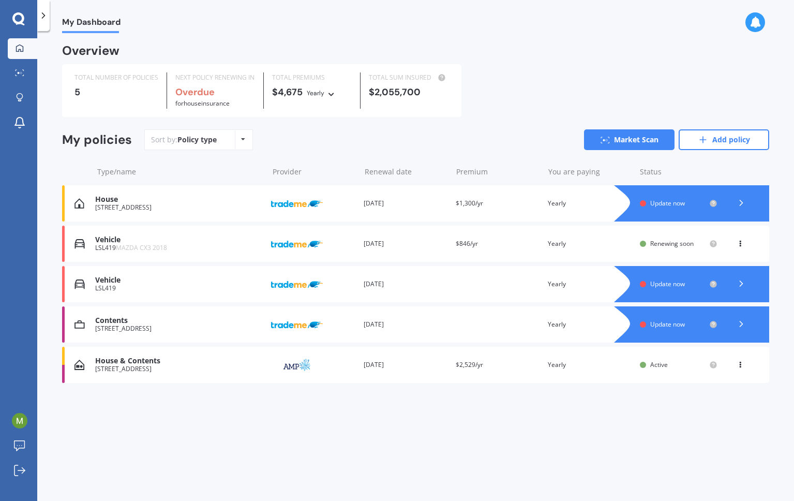
click at [751, 25] on icon at bounding box center [754, 22] width 11 height 11
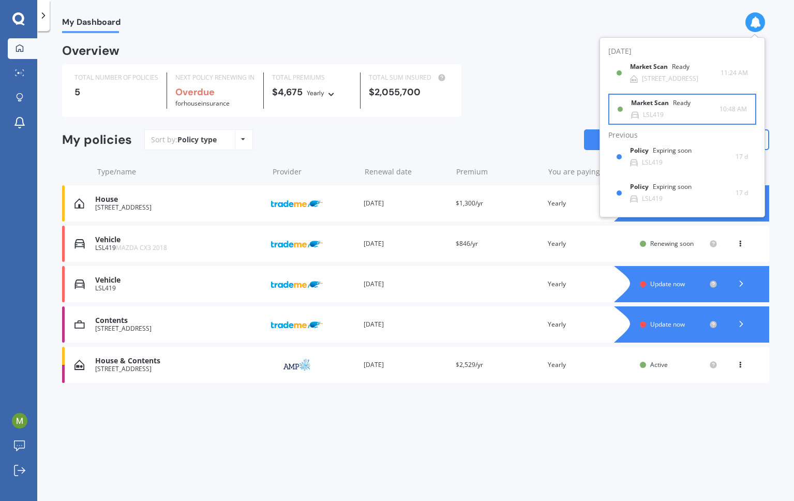
click at [661, 107] on b "Market Scan" at bounding box center [652, 102] width 42 height 7
